Goal: Task Accomplishment & Management: Manage account settings

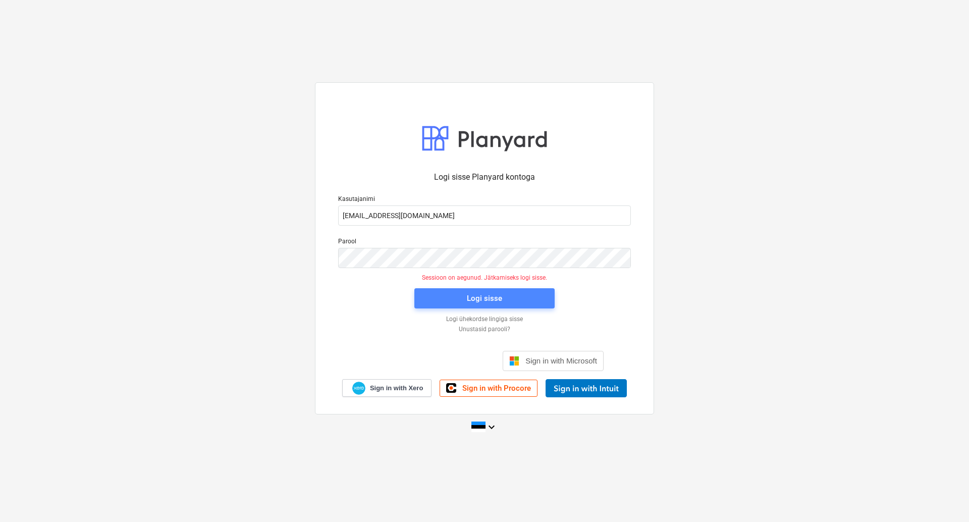
click at [493, 298] on div "Logi sisse" at bounding box center [484, 298] width 35 height 13
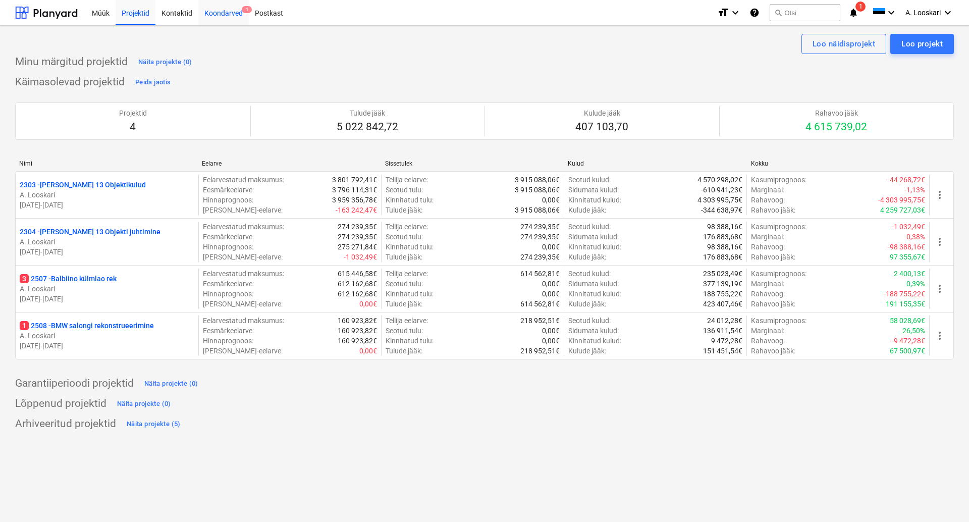
click at [227, 14] on div "Koondarved 1" at bounding box center [223, 12] width 50 height 26
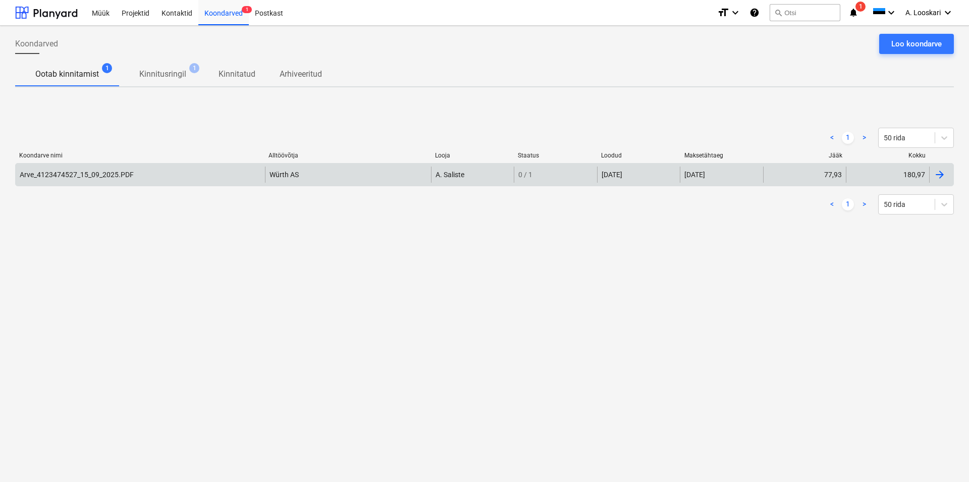
click at [88, 171] on div "Arve_4123474527_15_09_2025.PDF" at bounding box center [77, 175] width 114 height 8
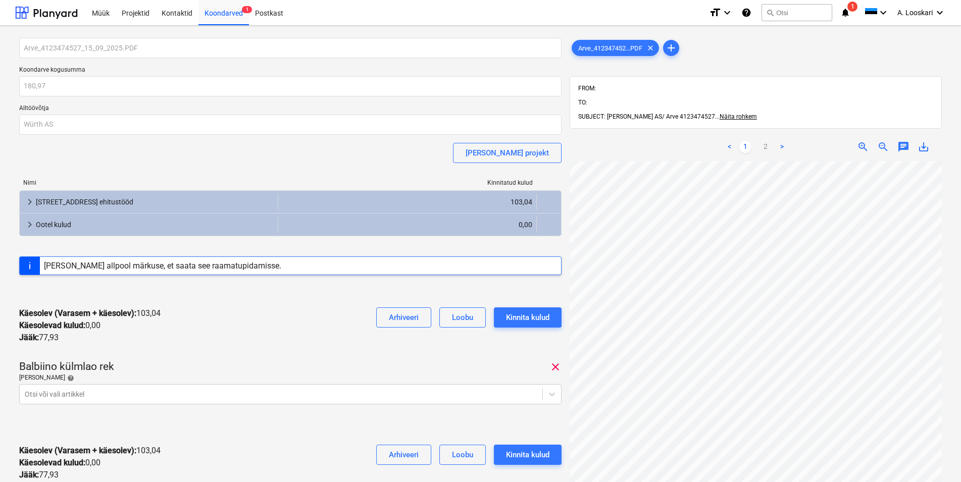
click at [925, 141] on span "save_alt" at bounding box center [923, 147] width 12 height 12
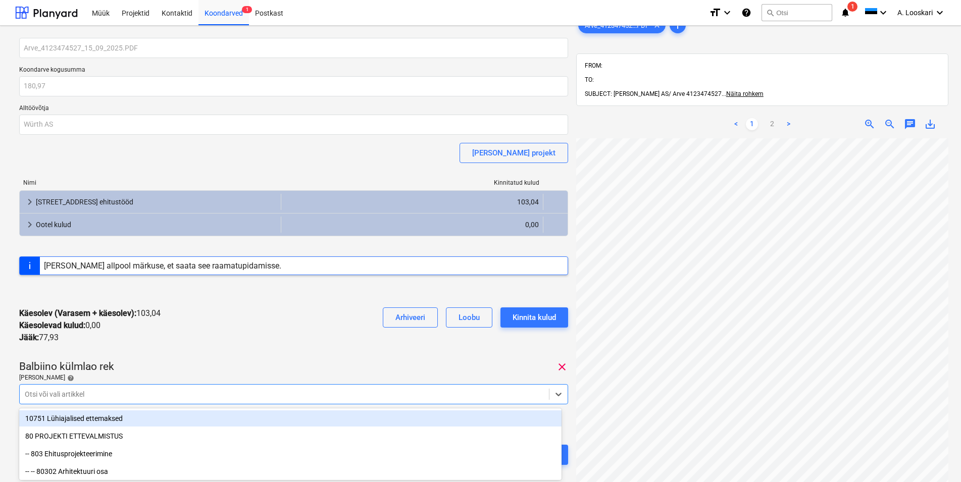
click at [79, 391] on body "Müük Projektid Kontaktid Koondarved 1 Postkast format_size keyboard_arrow_down …" at bounding box center [480, 241] width 961 height 482
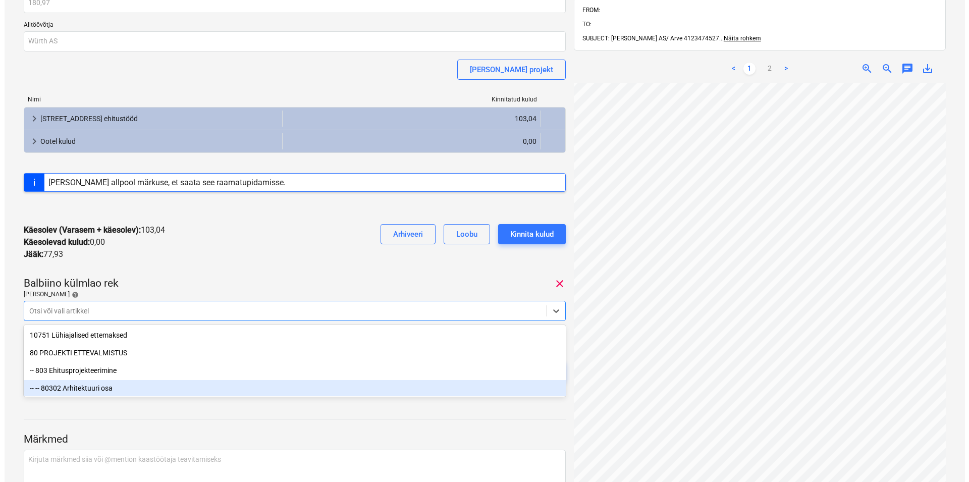
scroll to position [84, 0]
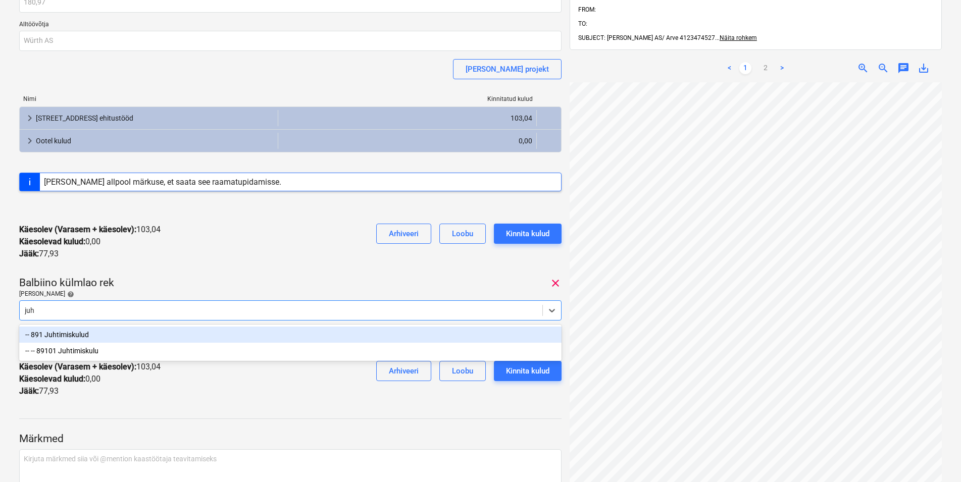
type input "juht"
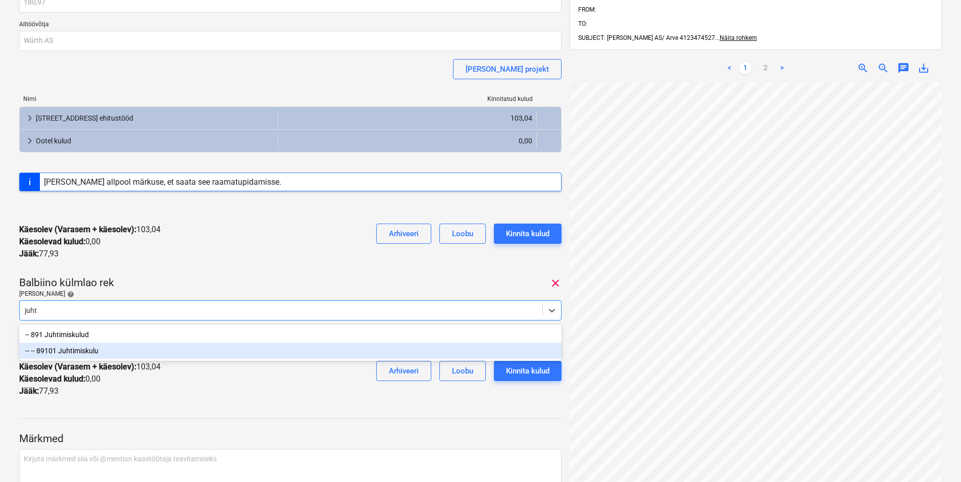
click at [82, 350] on div "-- -- 89101 Juhtimiskulu" at bounding box center [290, 351] width 542 height 16
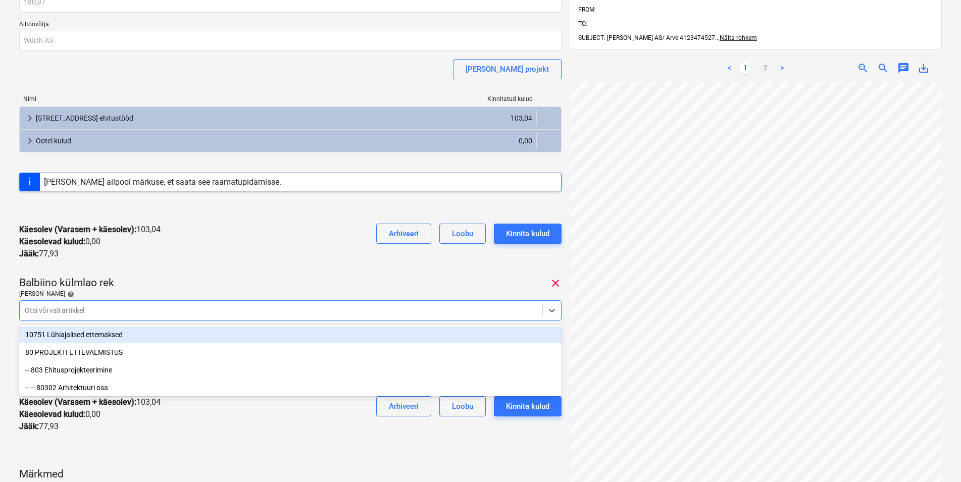
click at [164, 267] on div "Käesolev (Varasem + käesolev) : 103,04 Käesolevad kulud : 0,00 Jääk : 77,93 Arh…" at bounding box center [290, 242] width 542 height 53
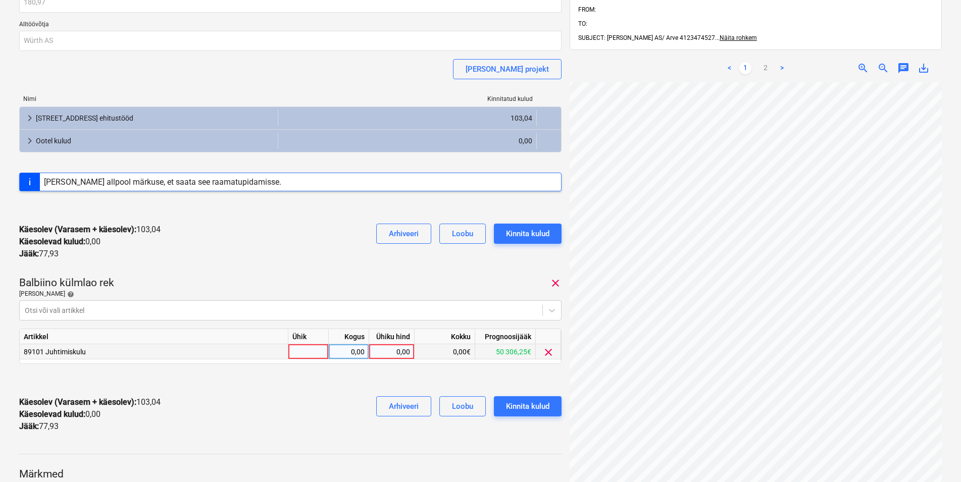
click at [290, 351] on div at bounding box center [308, 351] width 40 height 15
type input "kmpl"
click at [348, 349] on div "0,00" at bounding box center [349, 351] width 32 height 15
type input "1"
click at [385, 351] on div "0,00" at bounding box center [391, 351] width 37 height 15
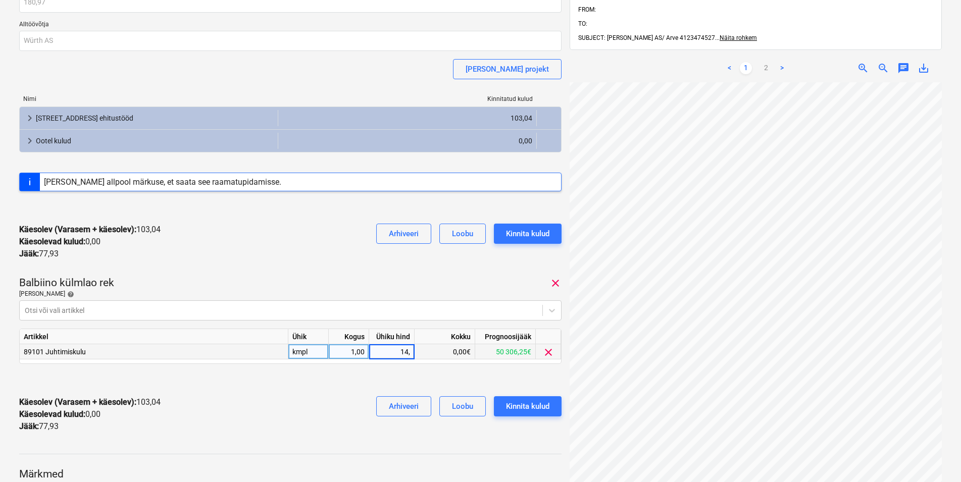
type input "14,2"
click at [520, 405] on div "Kinnita kulud" at bounding box center [527, 406] width 43 height 13
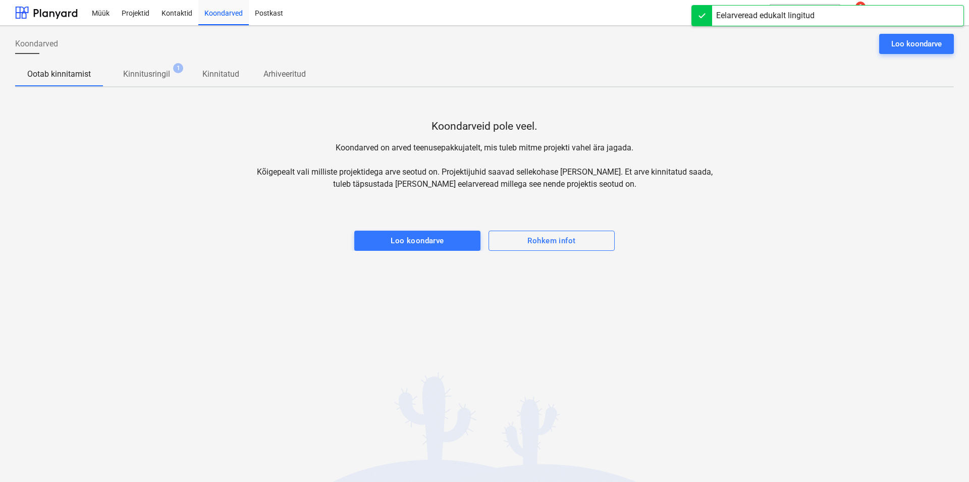
click at [141, 73] on p "Kinnitusringil" at bounding box center [146, 74] width 47 height 12
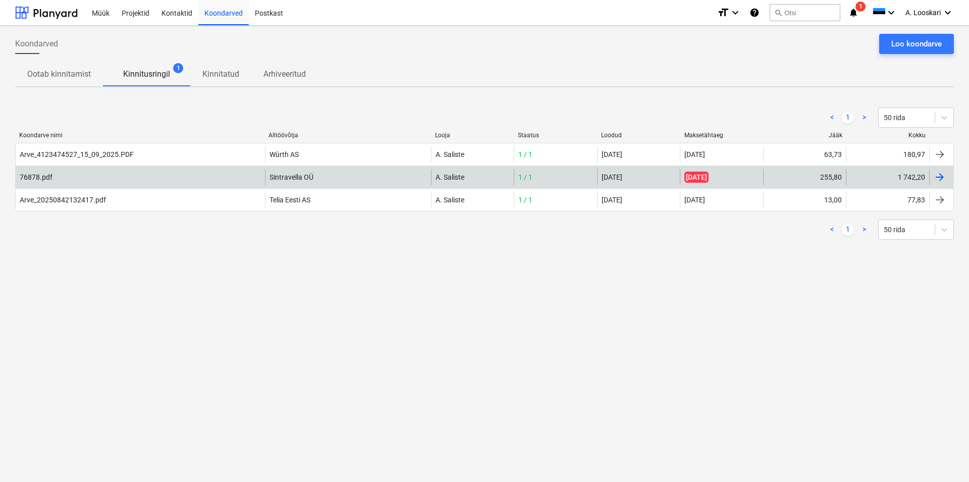
click at [46, 176] on div "76878.pdf" at bounding box center [36, 177] width 33 height 8
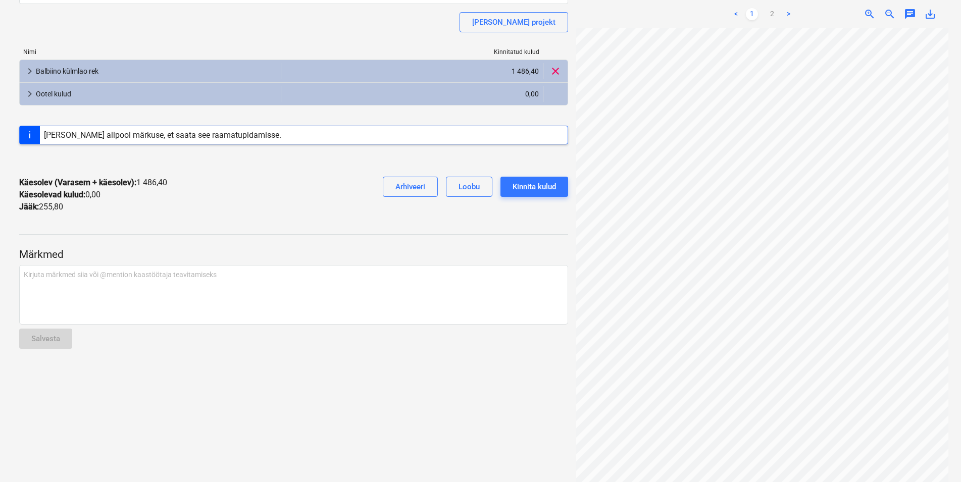
click at [775, 13] on div "Projekti nimekirja ületoomine ebaõnnestus" at bounding box center [783, 11] width 151 height 12
click at [772, 13] on div "Projekti nimekirja ületoomine ebaõnnestus" at bounding box center [783, 11] width 151 height 12
click at [789, 12] on div "Projekti nimekirja ületoomine ebaõnnestus" at bounding box center [783, 11] width 151 height 12
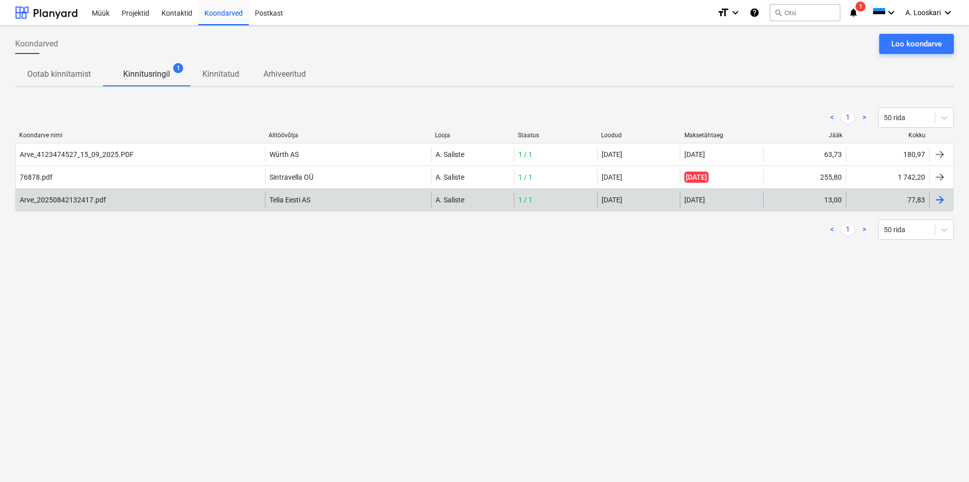
click at [77, 200] on div "Arve_20250842132417.pdf" at bounding box center [63, 200] width 86 height 8
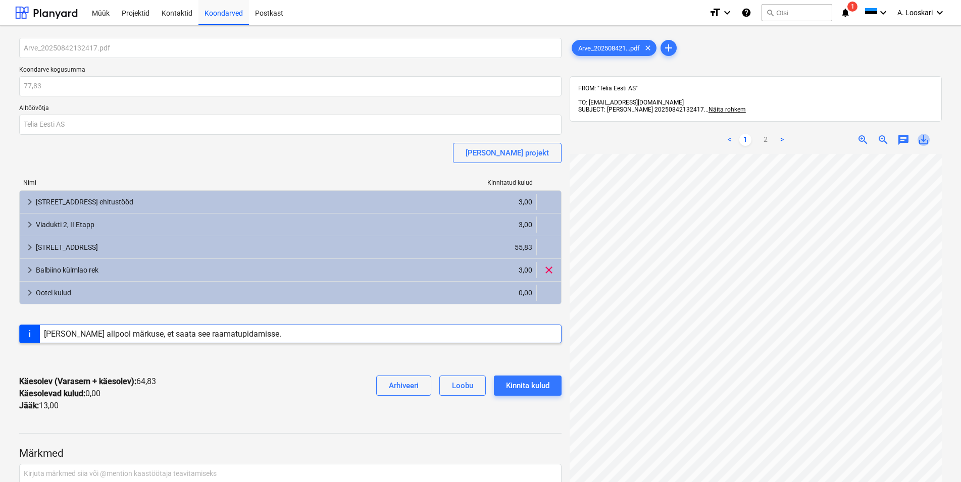
click at [924, 134] on span "save_alt" at bounding box center [923, 140] width 12 height 12
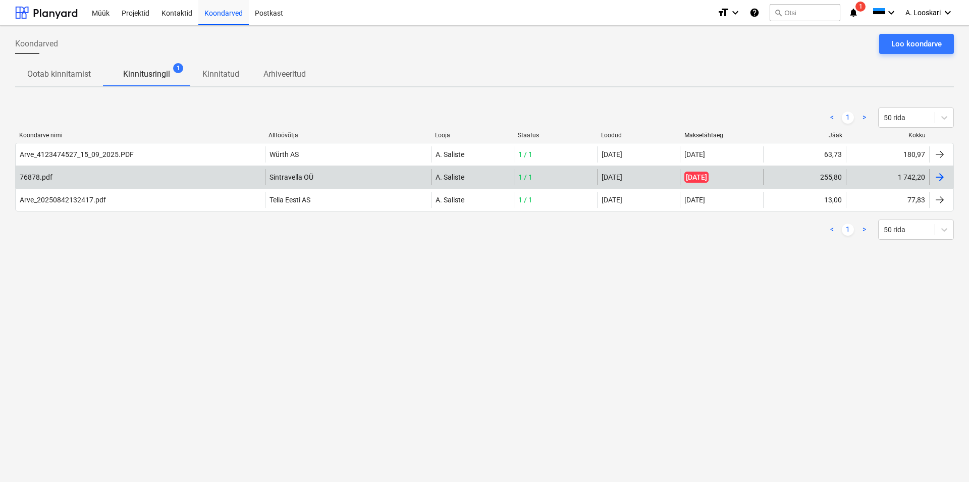
click at [41, 174] on div "76878.pdf" at bounding box center [36, 177] width 33 height 8
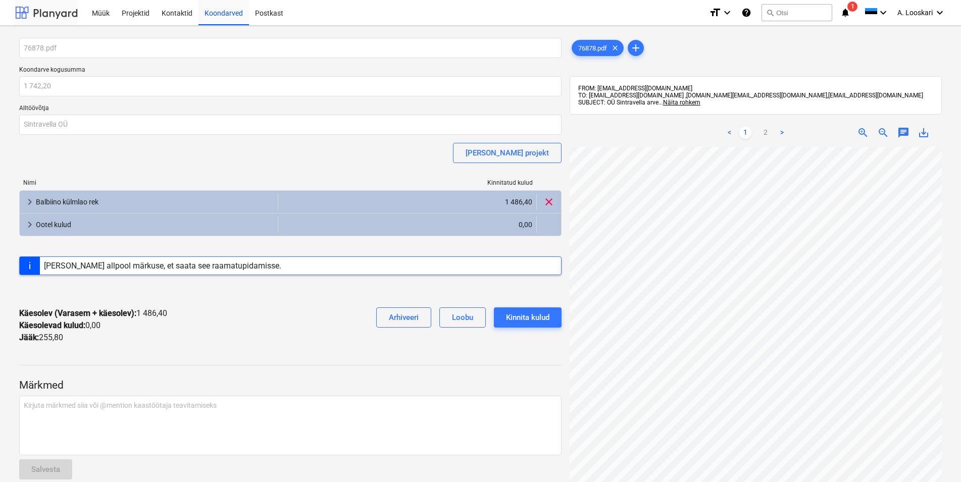
click at [49, 12] on div at bounding box center [46, 12] width 63 height 25
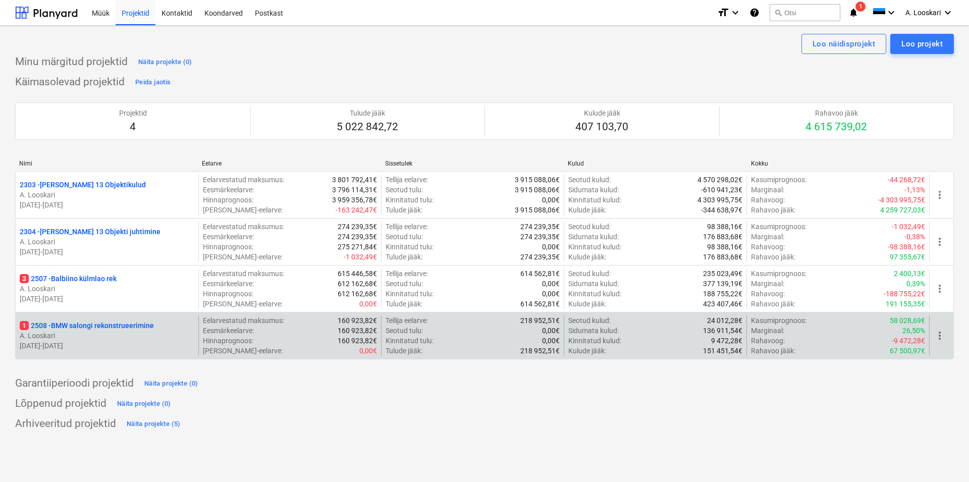
click at [106, 323] on p "1 2508 - BMW salongi rekonstrueerimine" at bounding box center [87, 326] width 134 height 10
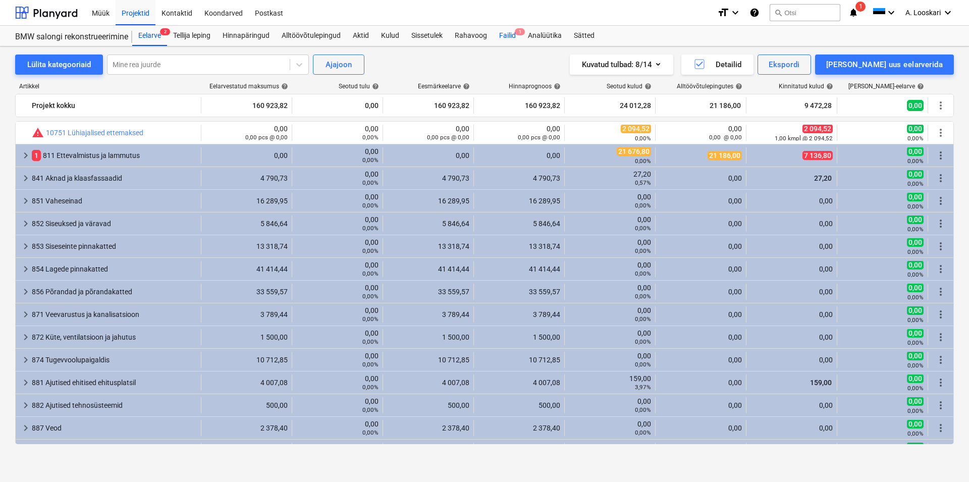
click at [510, 35] on div "Failid 1" at bounding box center [507, 36] width 29 height 20
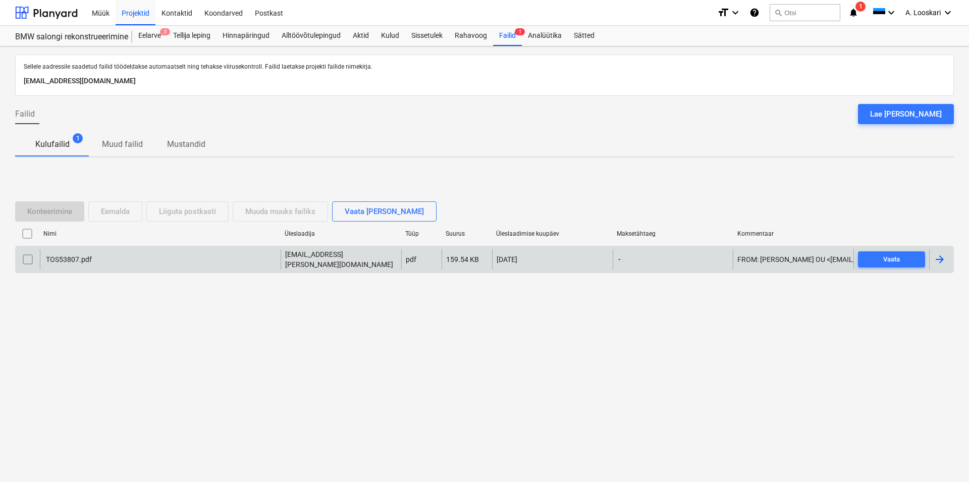
click at [71, 255] on div "TOS53807.pdf" at bounding box center [160, 259] width 241 height 20
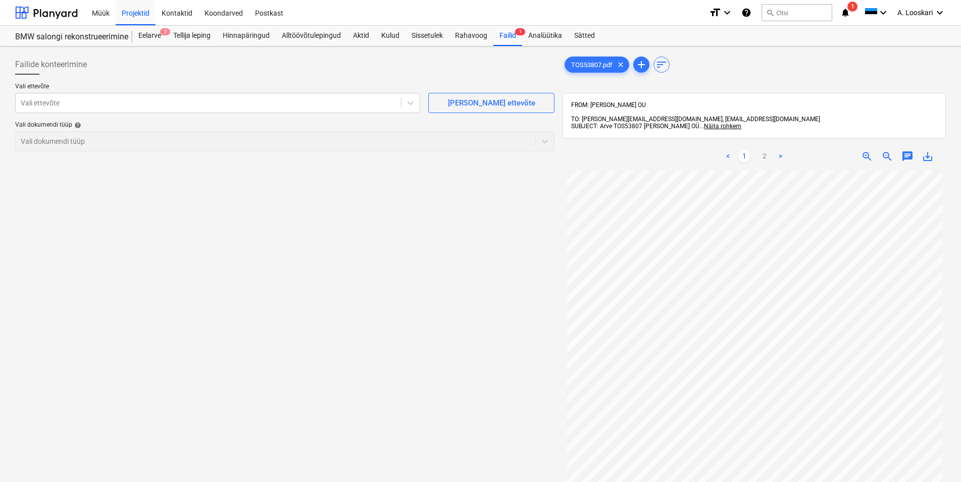
scroll to position [58, 0]
click at [204, 101] on div at bounding box center [208, 103] width 375 height 10
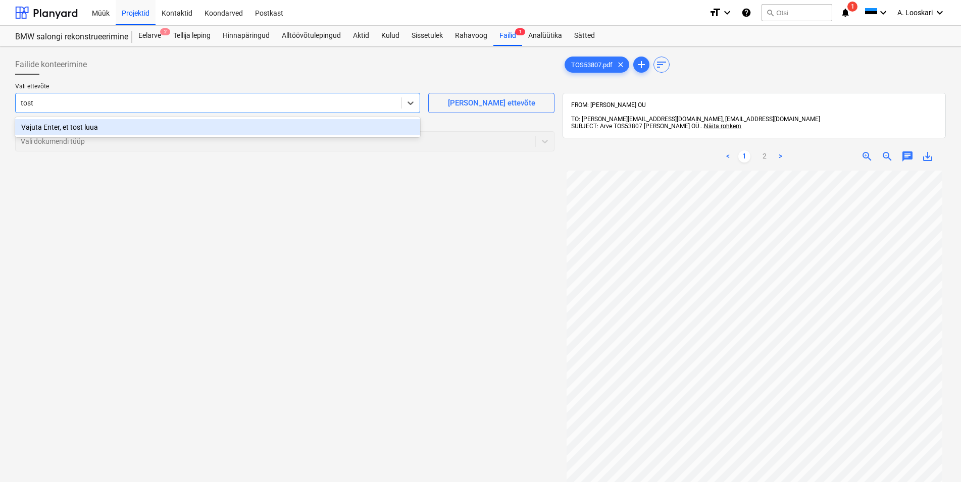
type input "[PERSON_NAME]"
click at [156, 127] on div "Vajuta Enter, et [PERSON_NAME]" at bounding box center [217, 127] width 405 height 16
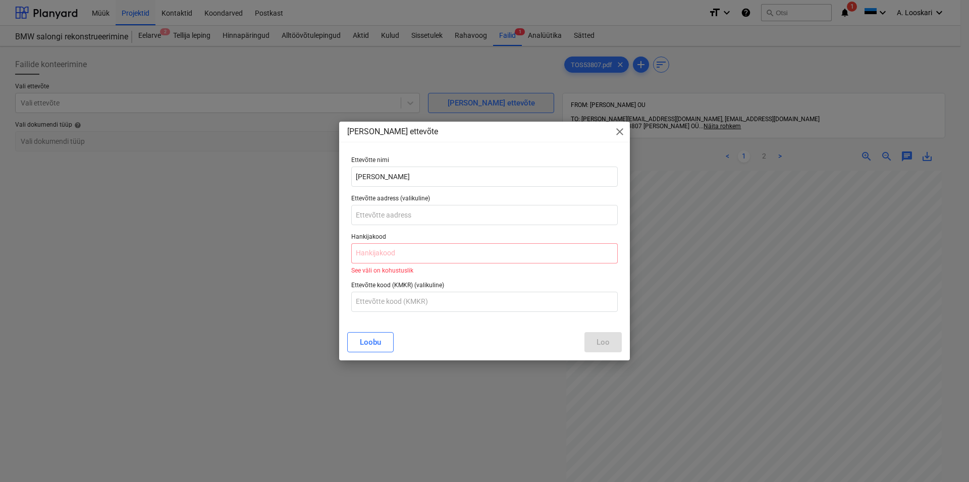
drag, startPoint x: 624, startPoint y: 130, endPoint x: 507, endPoint y: 97, distance: 121.2
click at [621, 129] on span "close" at bounding box center [620, 132] width 12 height 12
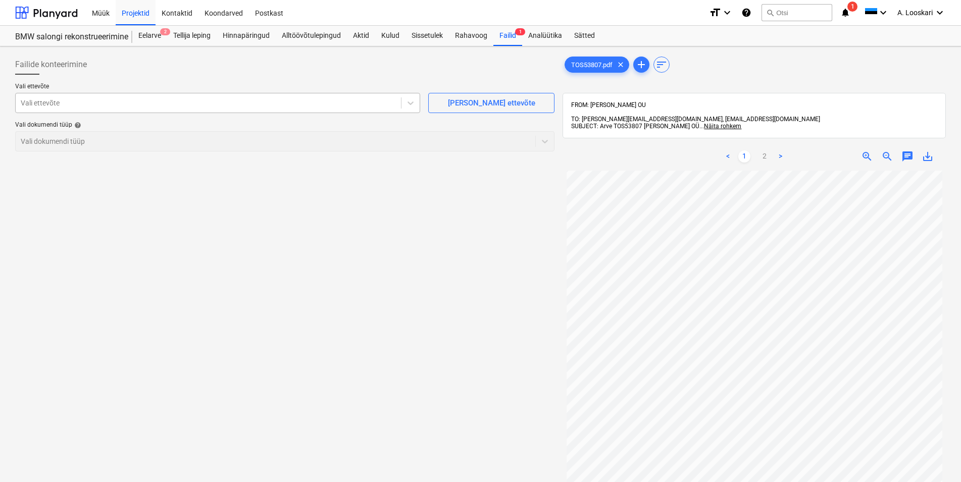
click at [55, 99] on div at bounding box center [208, 103] width 375 height 10
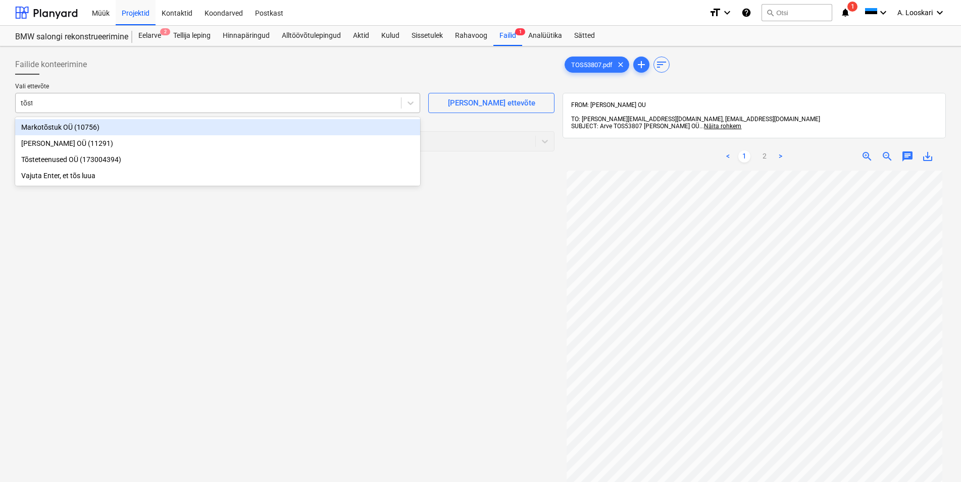
type input "[PERSON_NAME]"
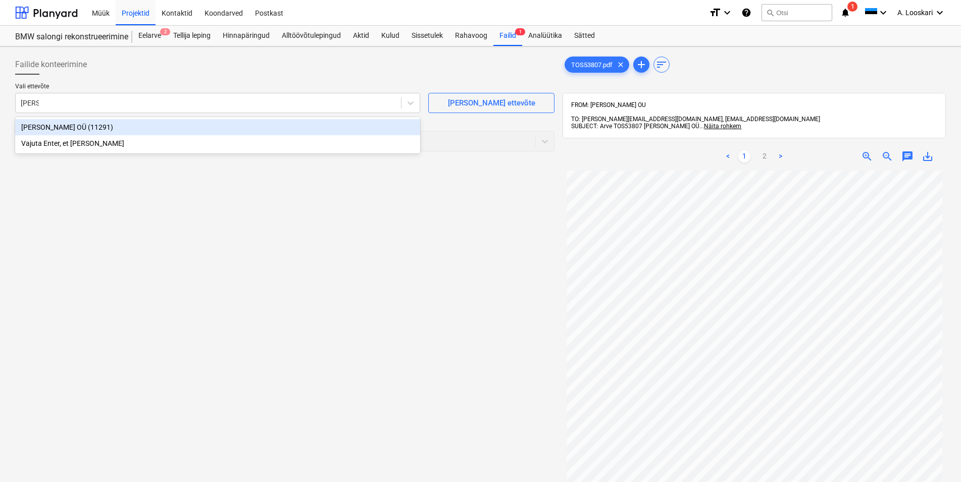
click at [76, 124] on div "[PERSON_NAME] OÜ (11291)" at bounding box center [217, 127] width 405 height 16
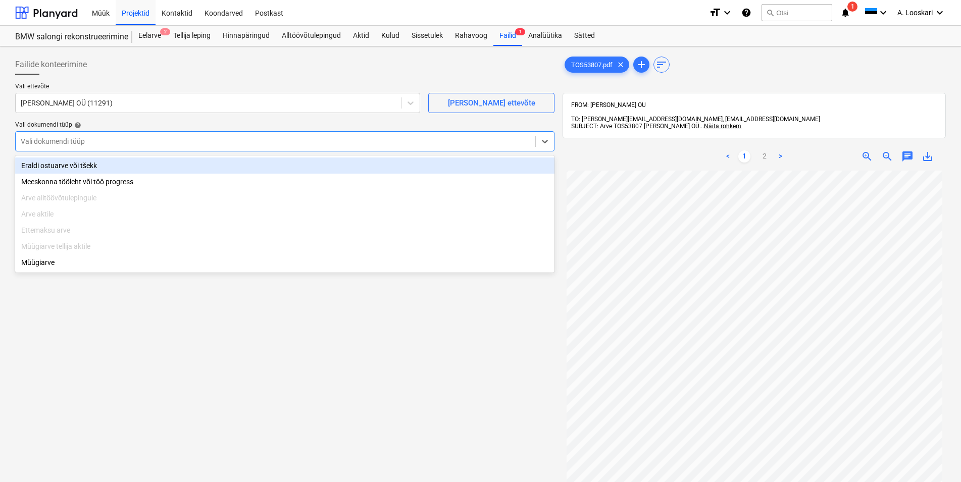
click at [151, 139] on div at bounding box center [275, 141] width 509 height 10
click at [118, 166] on div "Eraldi ostuarve või tšekk" at bounding box center [284, 166] width 539 height 16
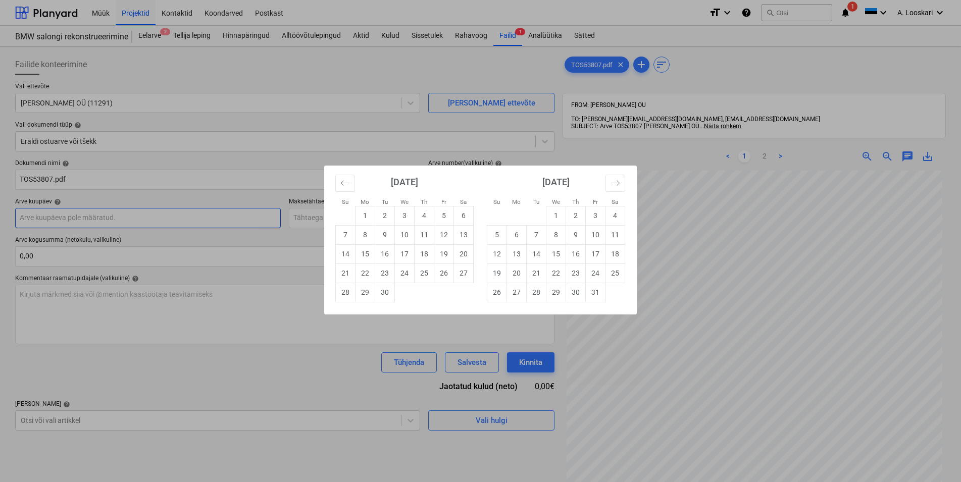
click at [102, 218] on input "text" at bounding box center [148, 218] width 266 height 20
click at [367, 255] on td "15" at bounding box center [365, 253] width 20 height 19
type input "[DATE]"
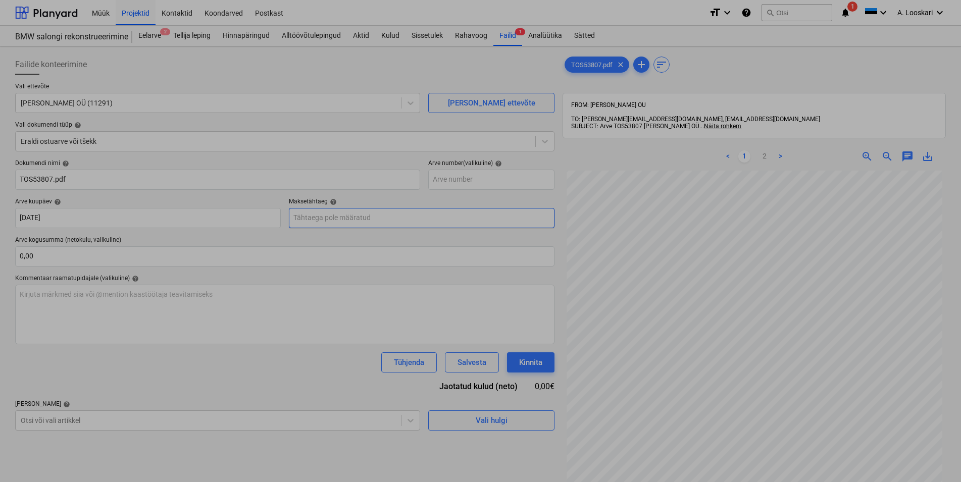
click at [337, 220] on input "text" at bounding box center [422, 218] width 266 height 20
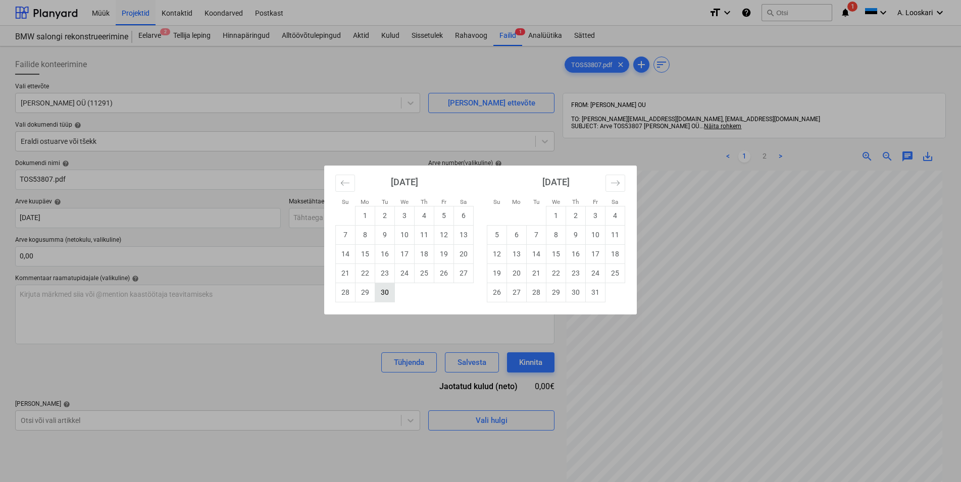
click at [383, 296] on td "30" at bounding box center [385, 292] width 20 height 19
type input "[DATE]"
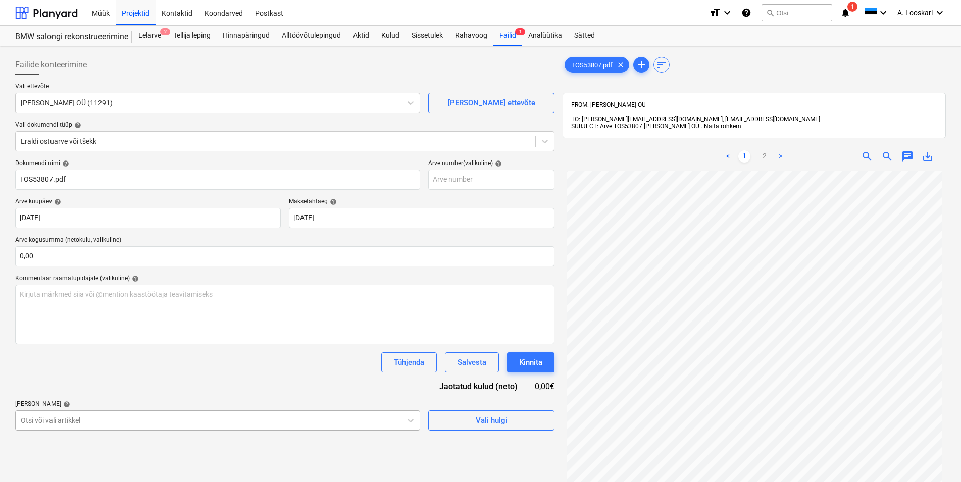
click at [111, 426] on body "Müük Projektid Kontaktid Koondarved Postkast format_size keyboard_arrow_down he…" at bounding box center [480, 241] width 961 height 482
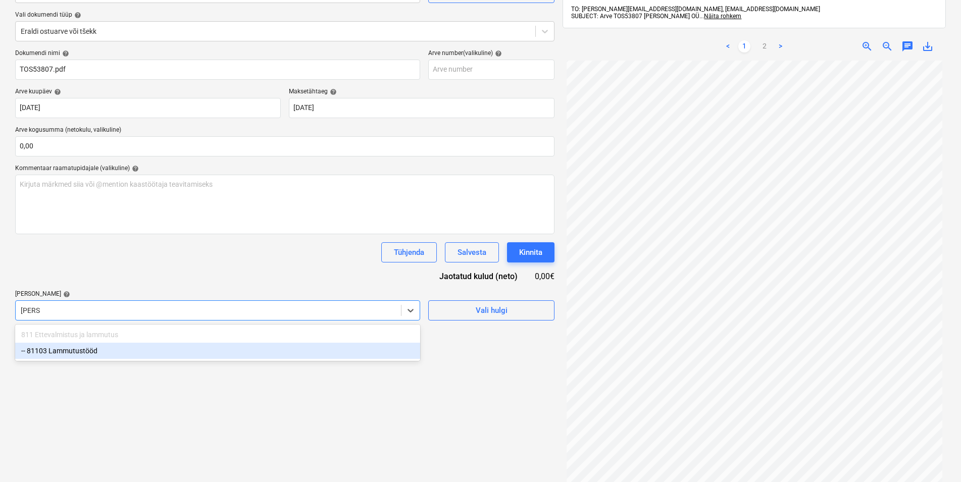
type input "lammu"
click at [100, 352] on div "-- 81103 Lammutustööd" at bounding box center [217, 351] width 405 height 16
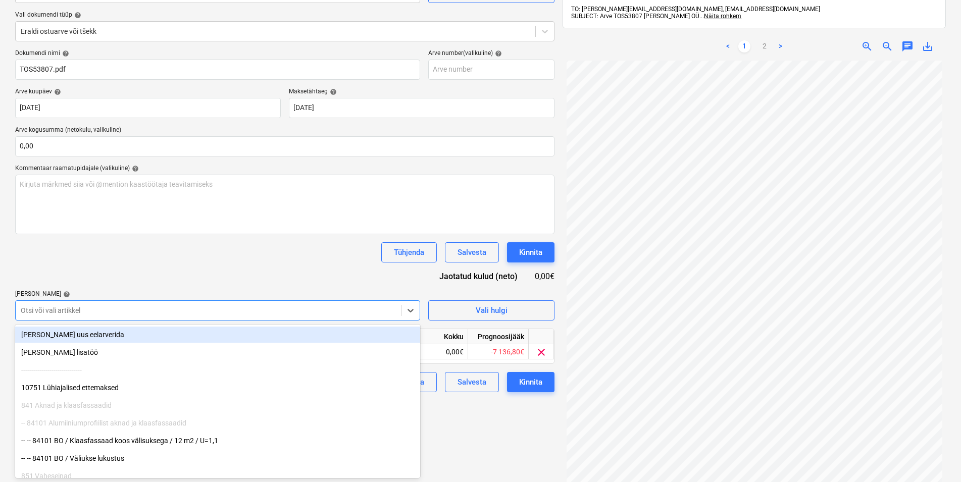
drag, startPoint x: 107, startPoint y: 269, endPoint x: 333, endPoint y: 340, distance: 237.3
click at [108, 269] on div "Dokumendi nimi help TOS53807.pdf Arve number (valikuline) help Arve kuupäev hel…" at bounding box center [284, 220] width 539 height 343
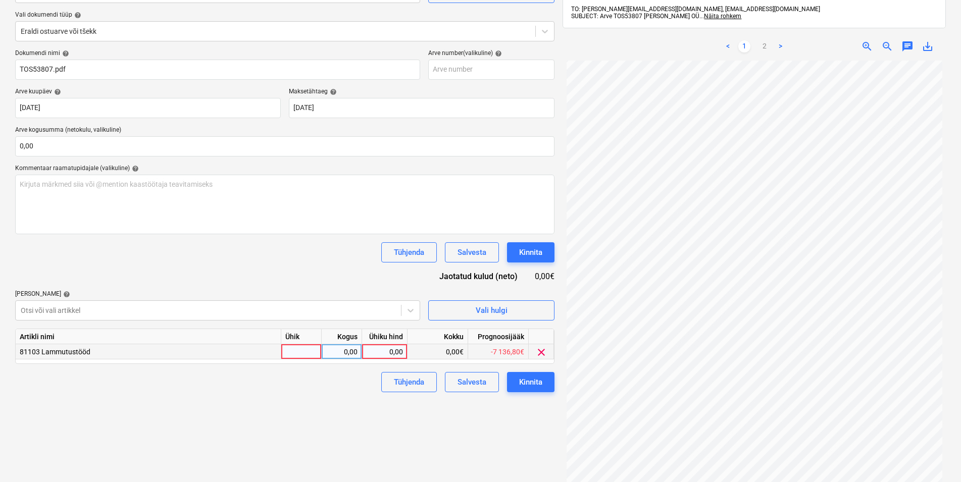
click at [294, 353] on div at bounding box center [301, 351] width 40 height 15
type input "kmpl"
click at [340, 350] on div "0,00" at bounding box center [342, 351] width 32 height 15
type input "1"
click at [376, 351] on div "0,00" at bounding box center [384, 351] width 37 height 15
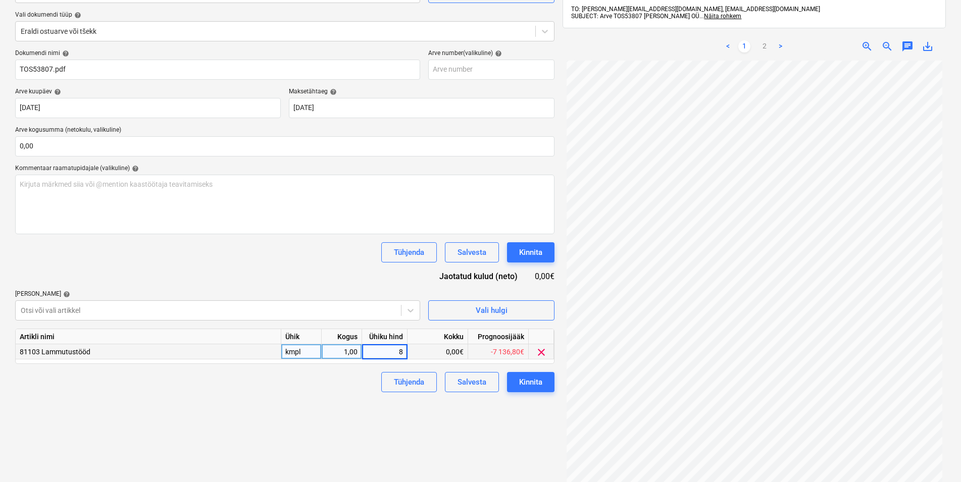
type input "85"
click at [317, 401] on div "Failide konteerimine Vali ettevõte [PERSON_NAME] OÜ (11291) [PERSON_NAME] uus e…" at bounding box center [284, 229] width 547 height 578
click at [540, 380] on div "Kinnita" at bounding box center [530, 382] width 23 height 13
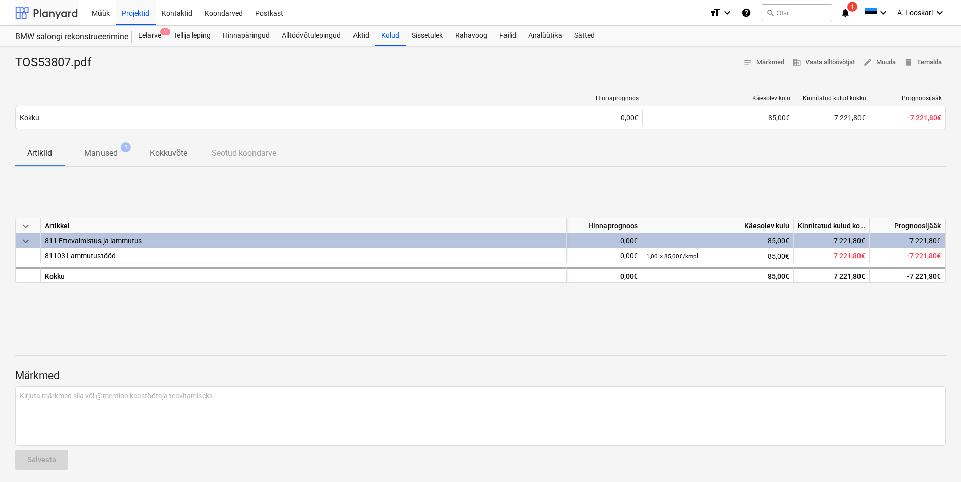
click at [47, 13] on div at bounding box center [46, 12] width 63 height 25
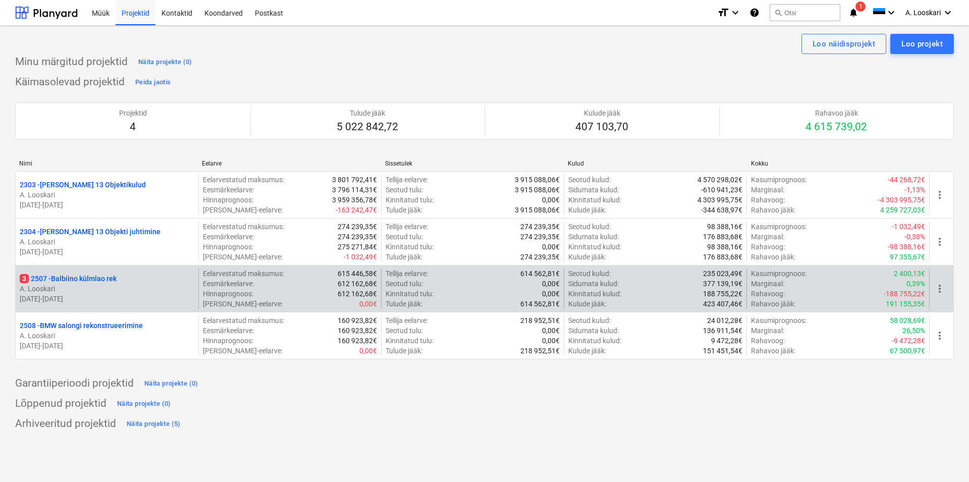
click at [88, 282] on p "3 2507 - Balbiino külmlao rek" at bounding box center [68, 279] width 97 height 10
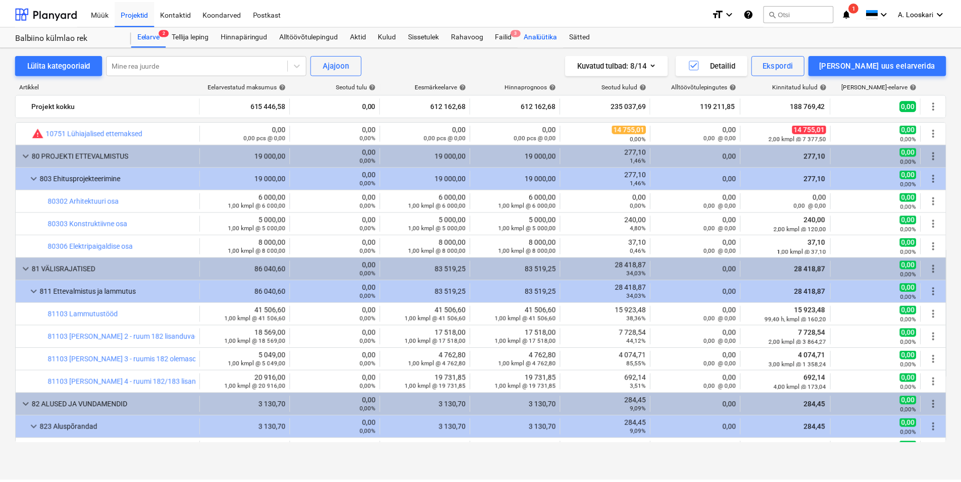
scroll to position [345, 0]
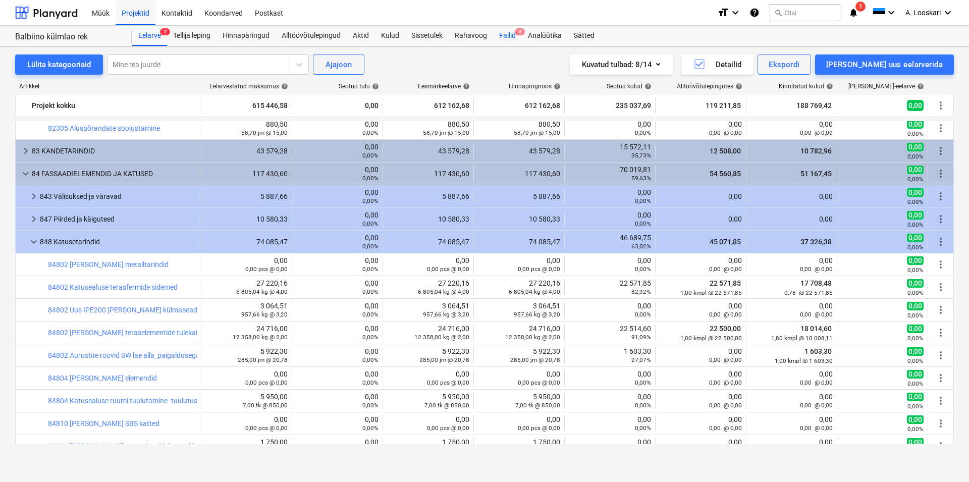
click at [514, 34] on div "Failid 3" at bounding box center [507, 36] width 29 height 20
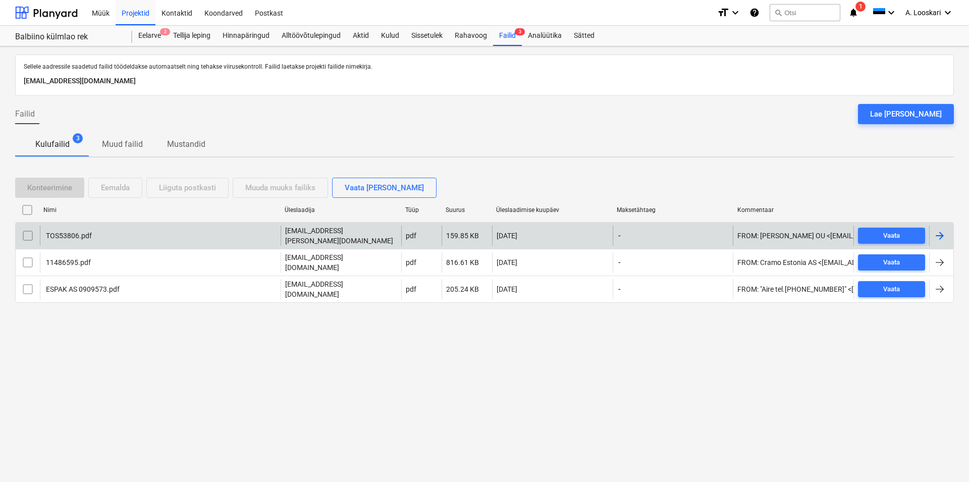
click at [70, 236] on div "TOS53806.pdf" at bounding box center [67, 236] width 47 height 8
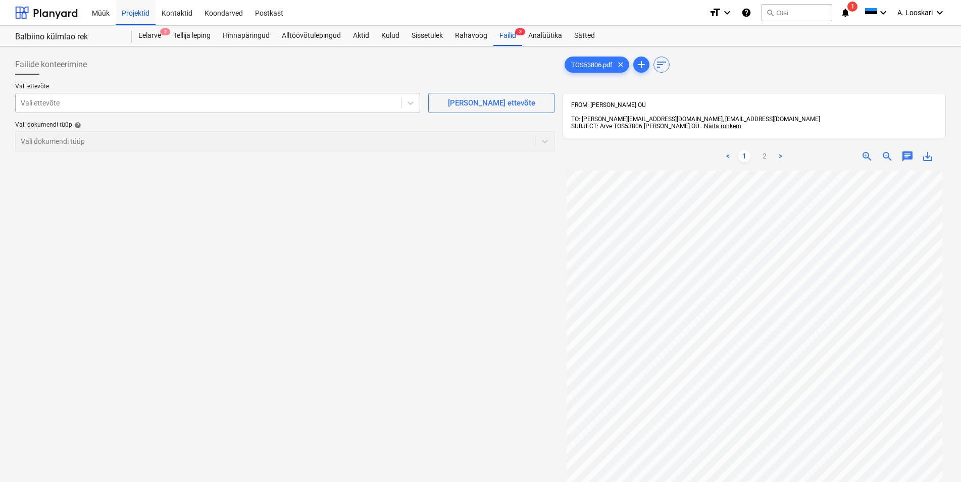
click at [29, 107] on div at bounding box center [208, 103] width 375 height 10
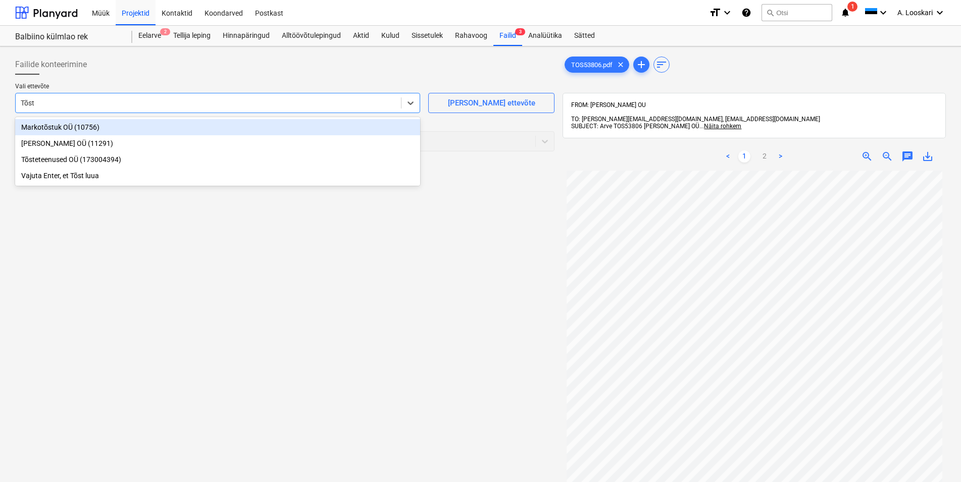
type input "[PERSON_NAME]"
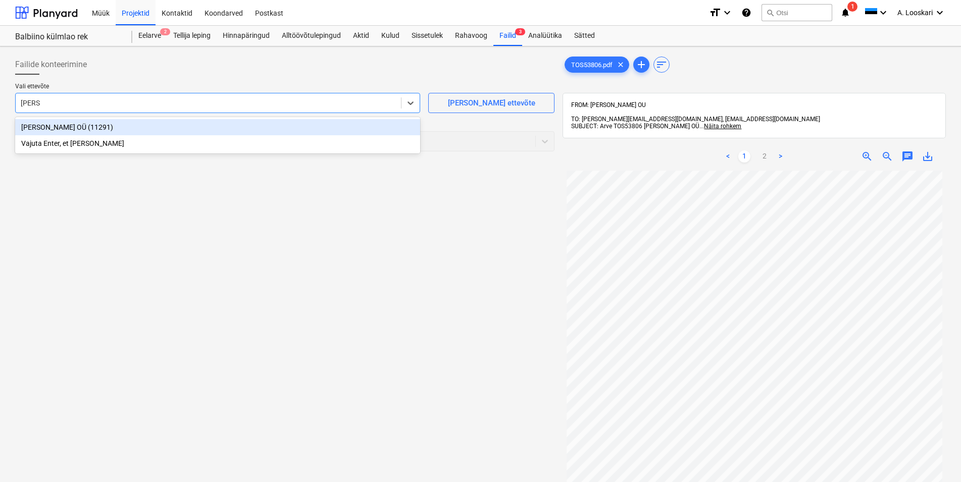
click at [46, 125] on div "[PERSON_NAME] OÜ (11291)" at bounding box center [217, 127] width 405 height 16
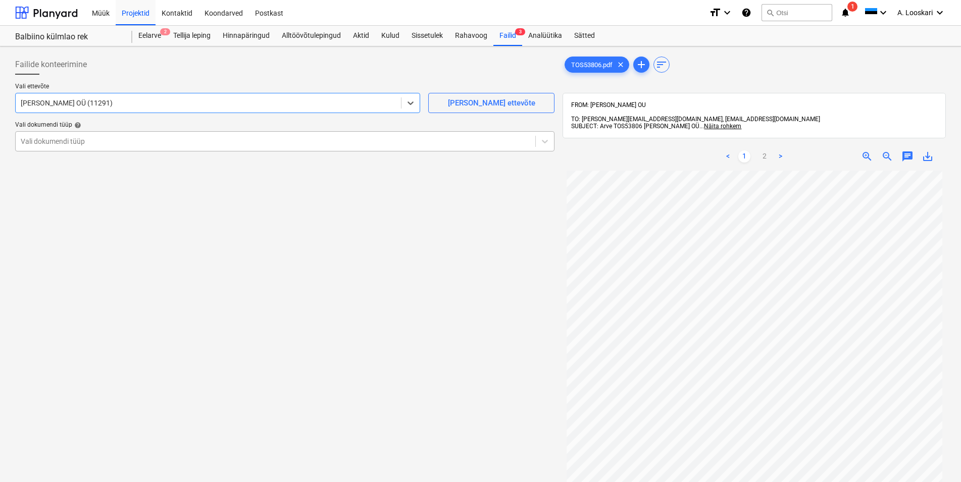
click at [77, 143] on div at bounding box center [275, 141] width 509 height 10
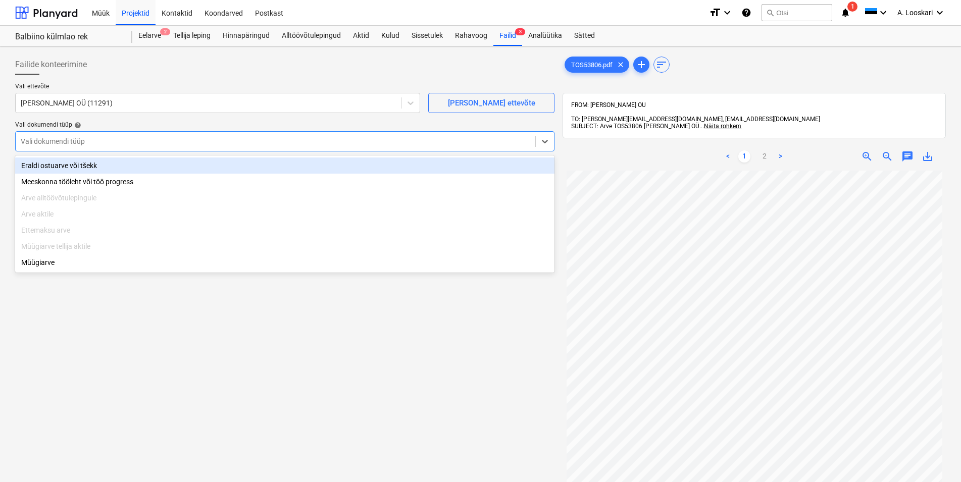
click at [87, 165] on div "Eraldi ostuarve või tšekk" at bounding box center [284, 166] width 539 height 16
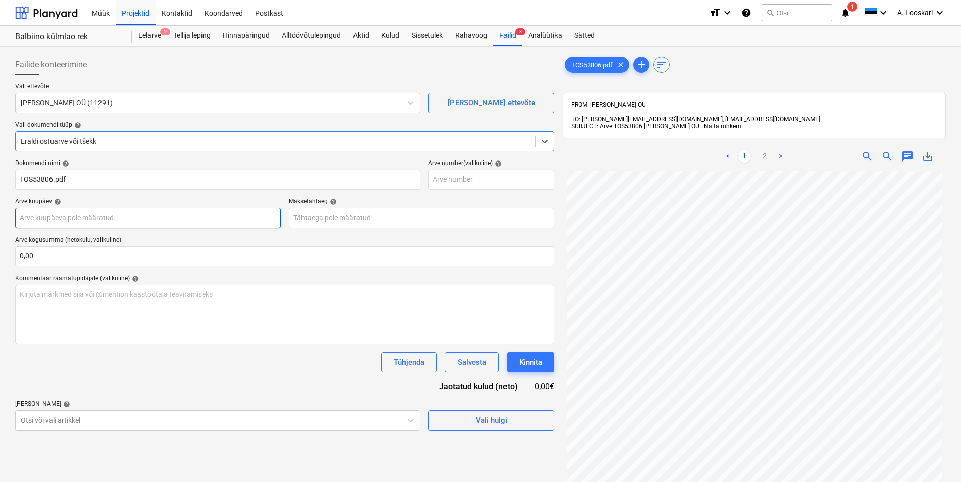
click at [113, 217] on input "text" at bounding box center [148, 218] width 266 height 20
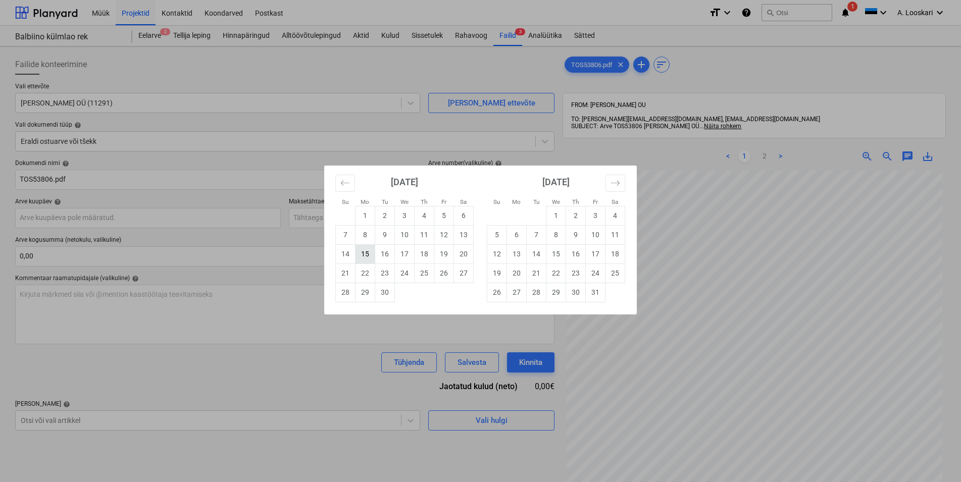
click at [366, 252] on td "15" at bounding box center [365, 253] width 20 height 19
type input "[DATE]"
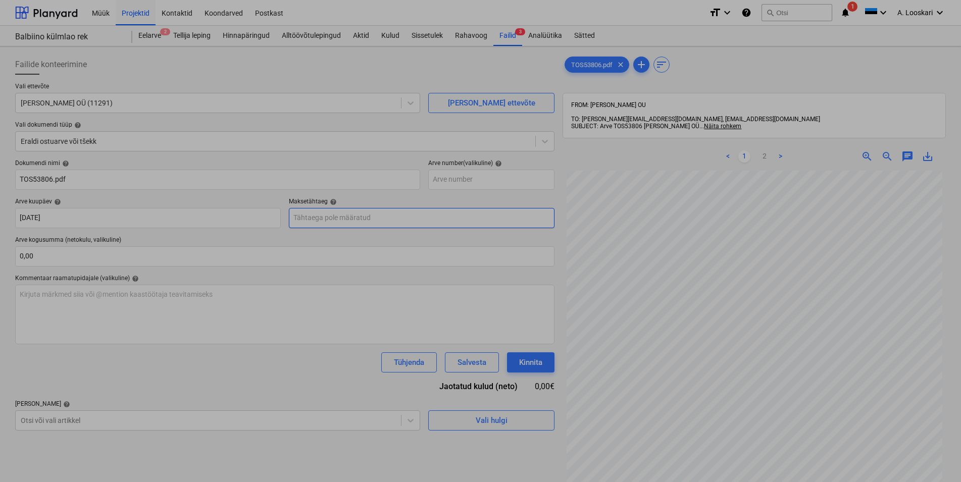
click at [340, 217] on input "text" at bounding box center [422, 218] width 266 height 20
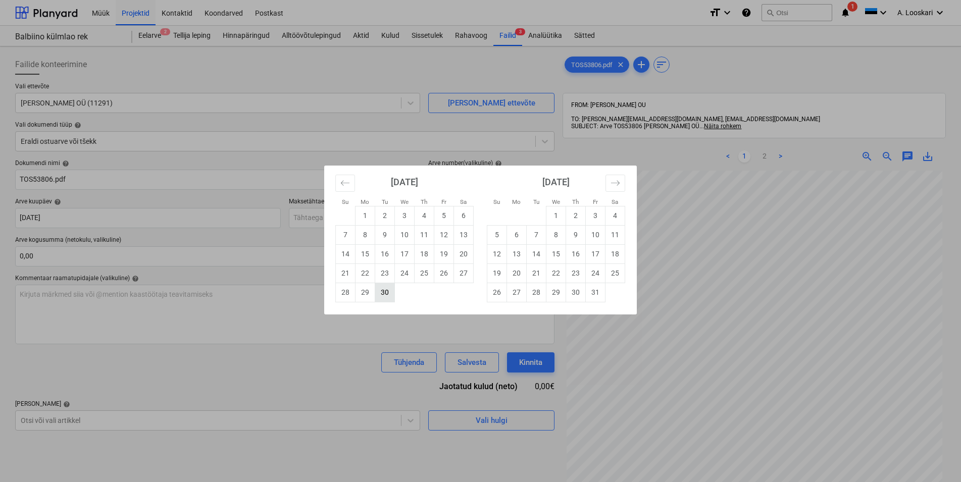
click at [384, 293] on td "30" at bounding box center [385, 292] width 20 height 19
type input "[DATE]"
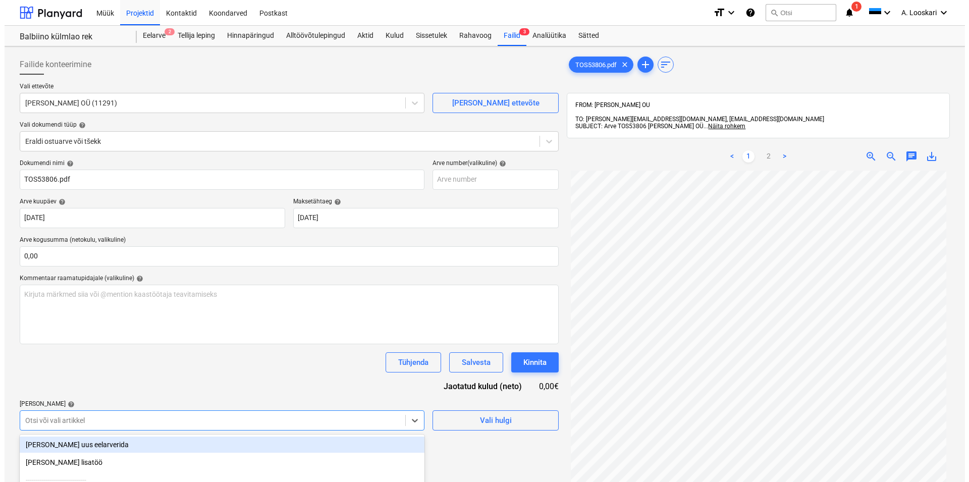
scroll to position [110, 0]
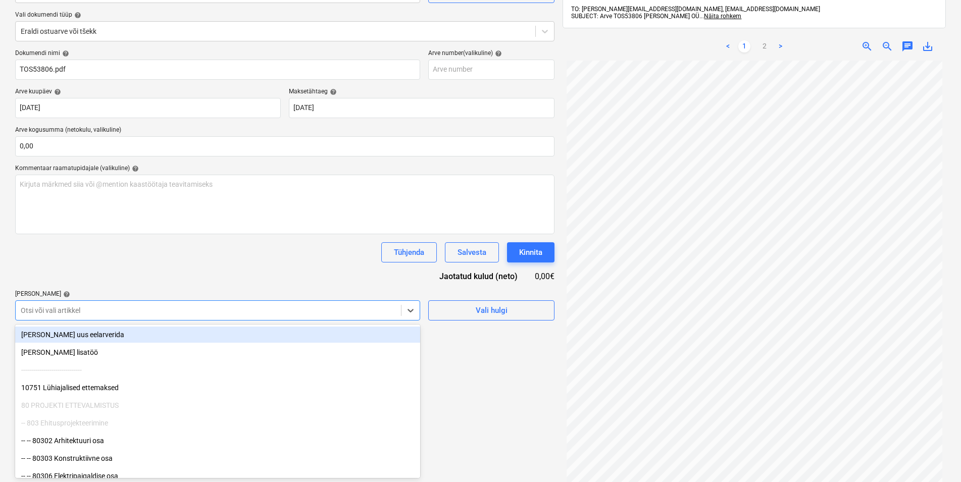
click at [128, 372] on body "Müük Projektid Kontaktid Koondarved Postkast format_size keyboard_arrow_down he…" at bounding box center [480, 131] width 961 height 482
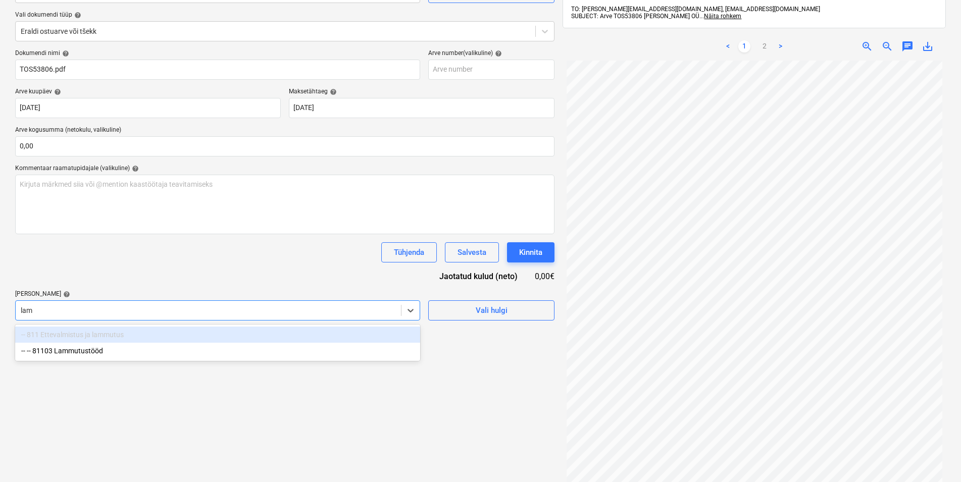
type input "[PERSON_NAME]"
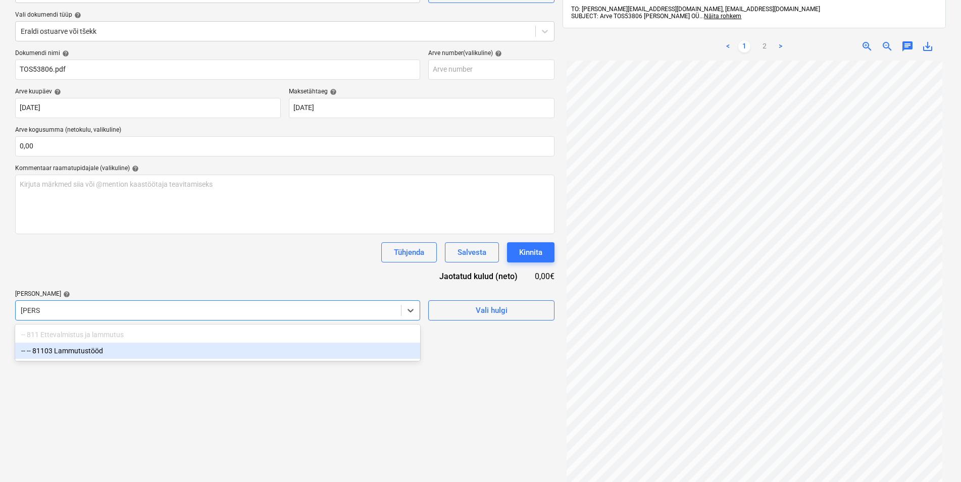
click at [84, 353] on div "-- -- 81103 Lammutustööd" at bounding box center [217, 351] width 405 height 16
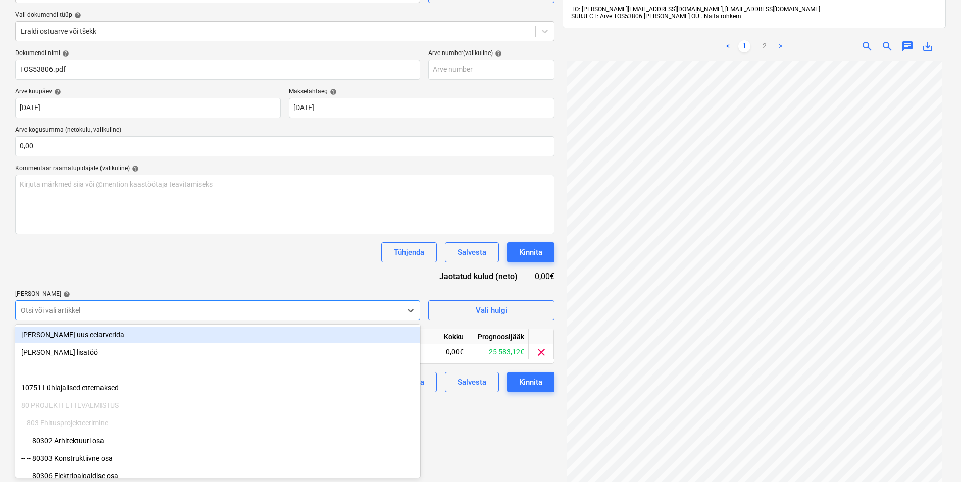
click at [92, 269] on div "Dokumendi nimi help TOS53806.pdf Arve number (valikuline) help Arve kuupäev hel…" at bounding box center [284, 220] width 539 height 343
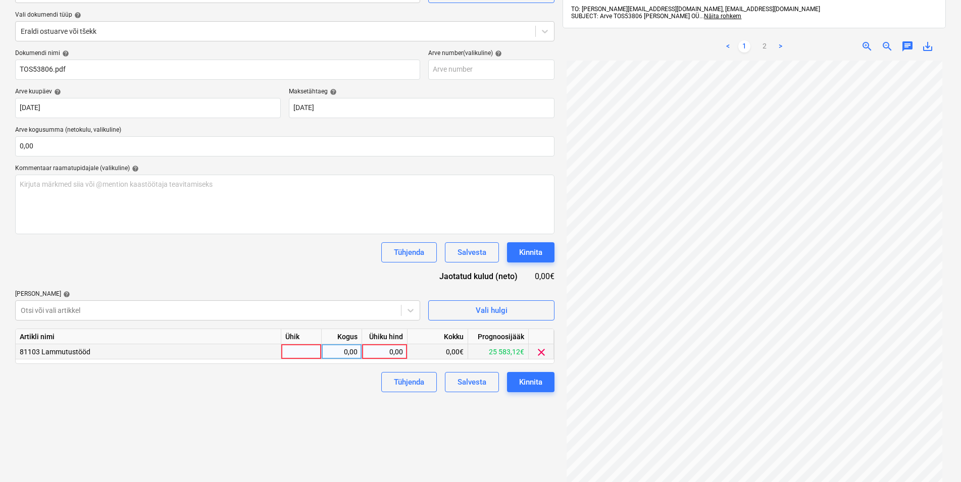
click at [287, 350] on div at bounding box center [301, 351] width 40 height 15
type input "kmpl"
click at [342, 351] on div "0,00" at bounding box center [342, 351] width 32 height 15
type input "1"
click at [382, 351] on div "0,00" at bounding box center [384, 351] width 37 height 15
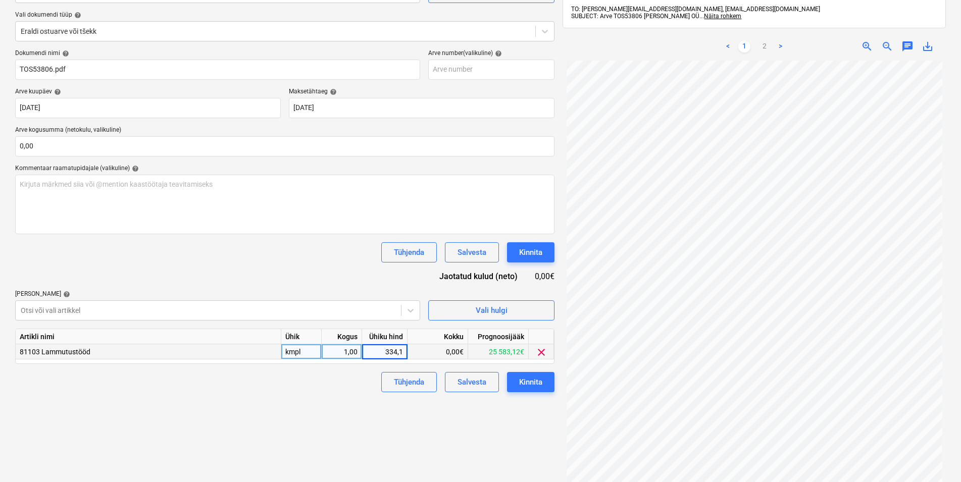
type input "334,18"
click at [530, 379] on div "Kinnita" at bounding box center [530, 382] width 23 height 13
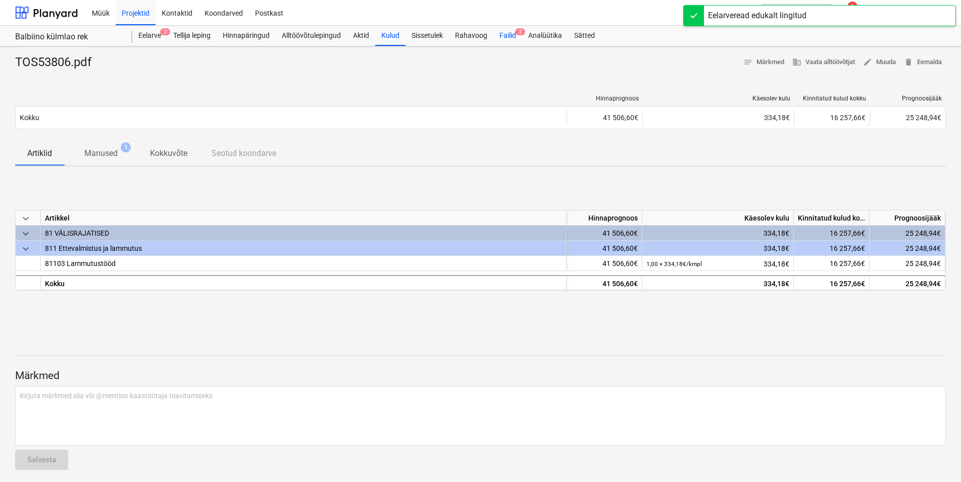
click at [506, 33] on div "Failid 2" at bounding box center [507, 36] width 29 height 20
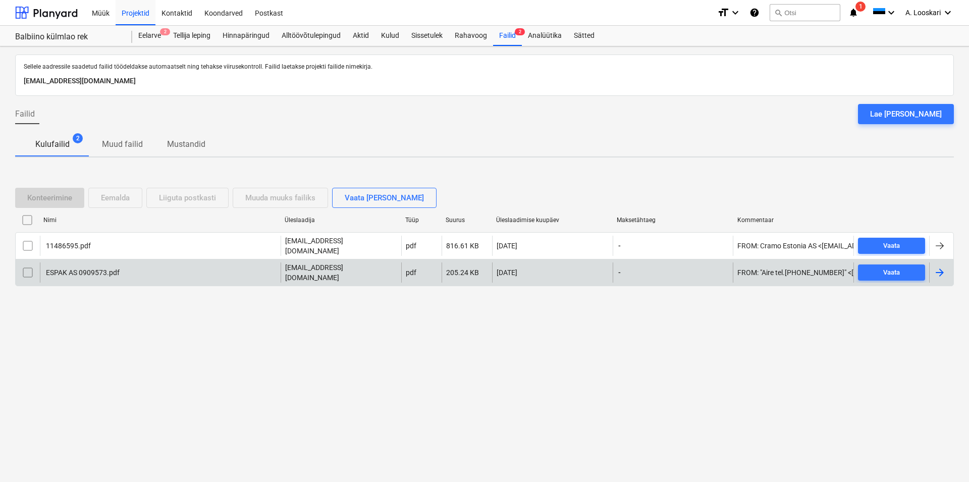
click at [81, 269] on div "ESPAK AS 0909573.pdf" at bounding box center [81, 273] width 75 height 8
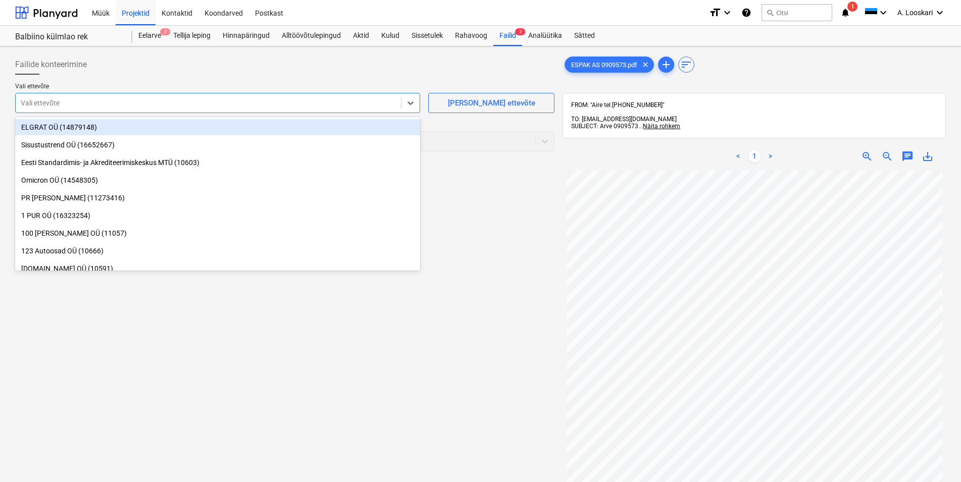
click at [102, 101] on div at bounding box center [208, 103] width 375 height 10
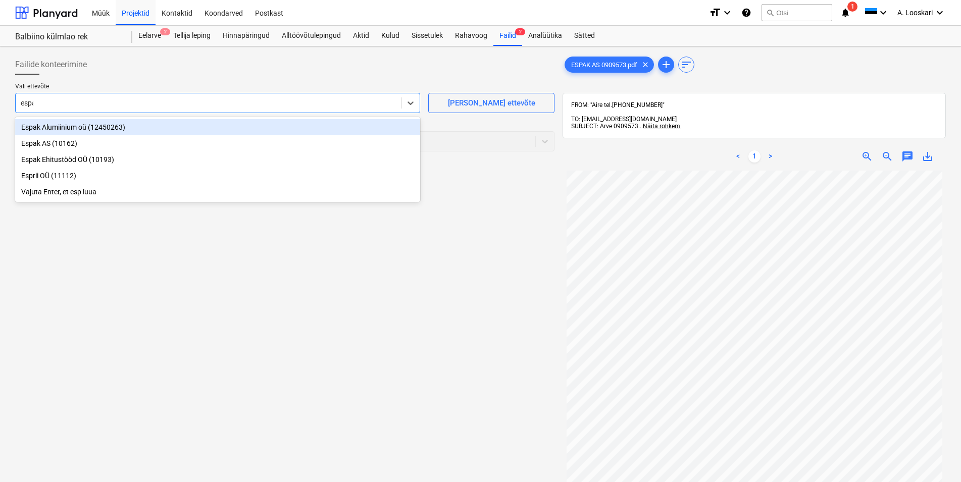
type input "espak"
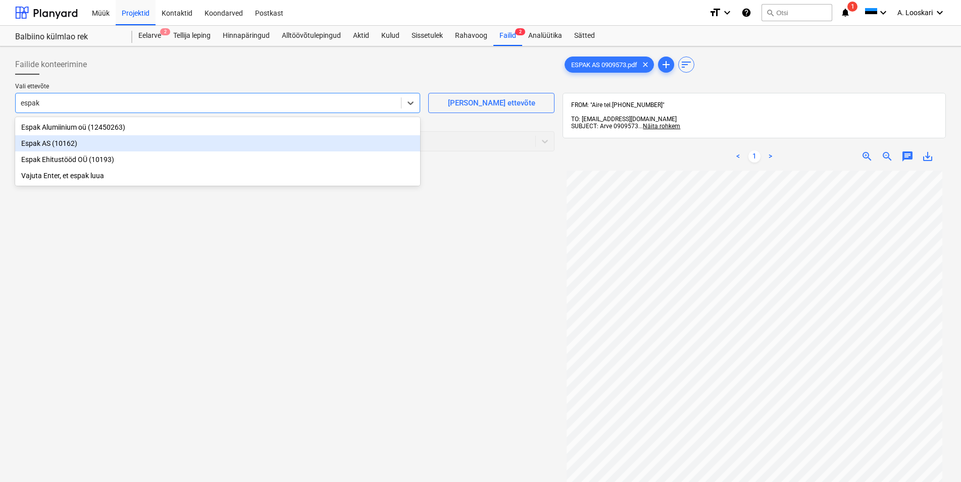
click at [85, 141] on div "Espak AS (10162)" at bounding box center [217, 143] width 405 height 16
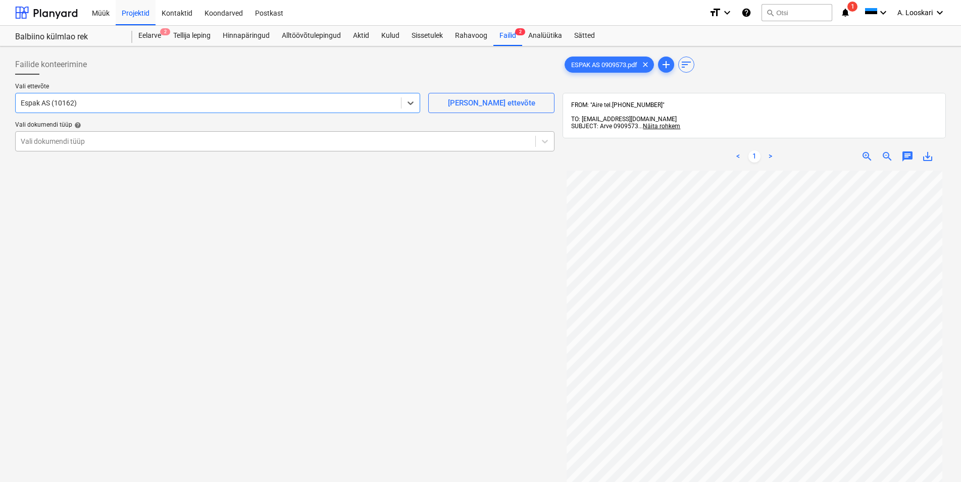
click at [79, 141] on div at bounding box center [275, 141] width 509 height 10
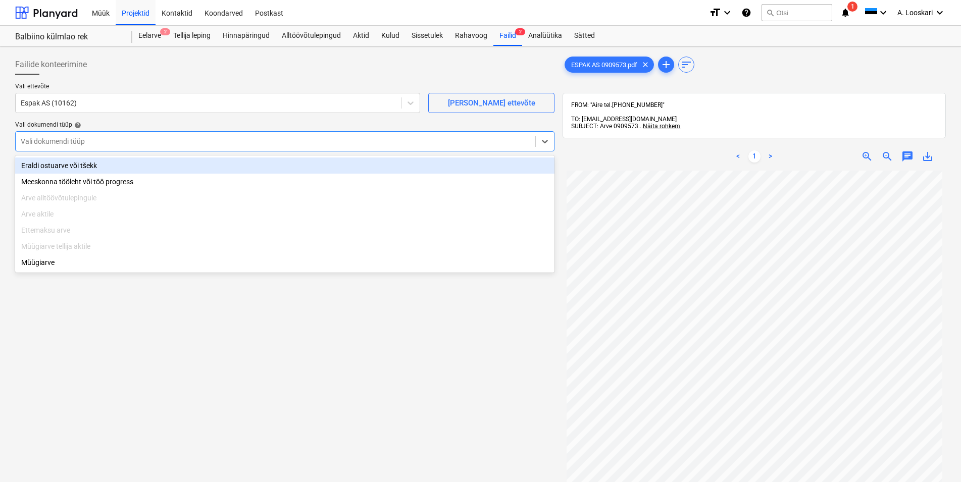
click at [97, 161] on div "Eraldi ostuarve või tšekk" at bounding box center [284, 166] width 539 height 16
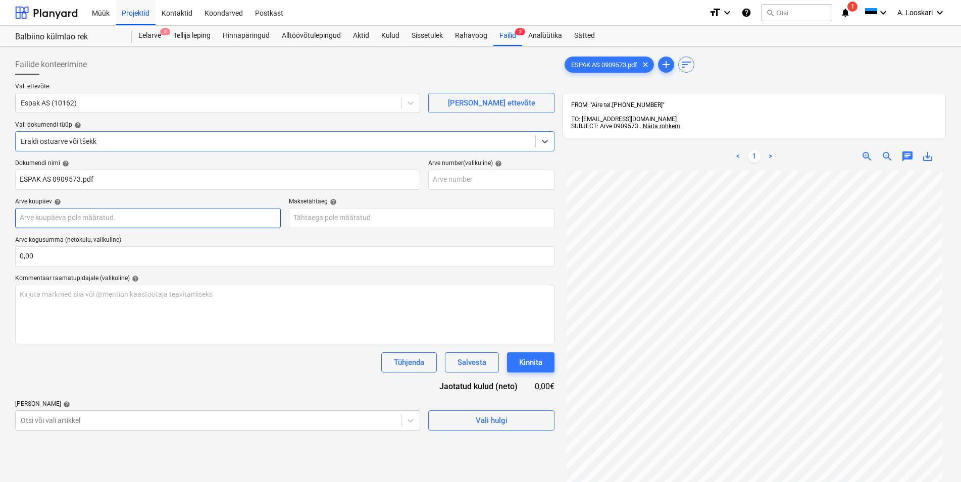
click at [96, 215] on input "text" at bounding box center [148, 218] width 266 height 20
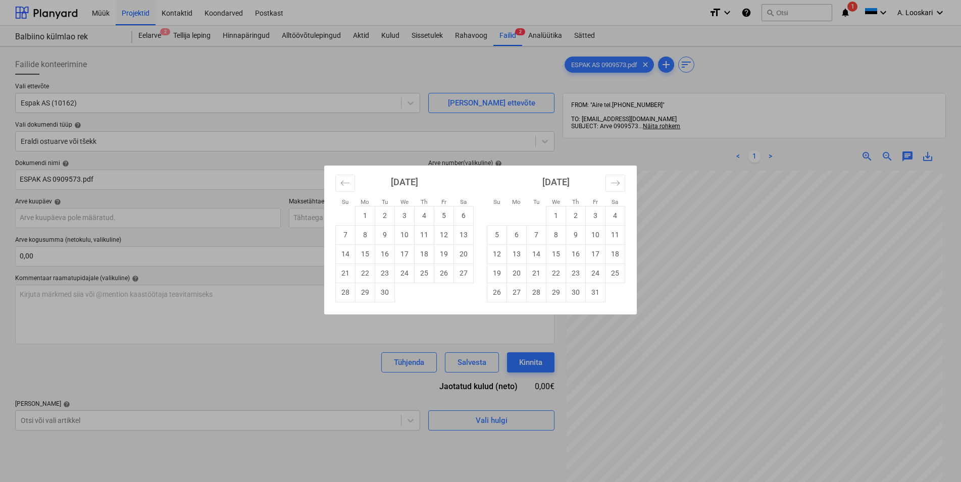
click at [193, 195] on div "Su Mo Tu We Th Fr Sa Su Mo Tu We Th Fr Sa [DATE] 1 2 3 4 5 6 7 8 9 10 11 12 13 …" at bounding box center [480, 241] width 961 height 482
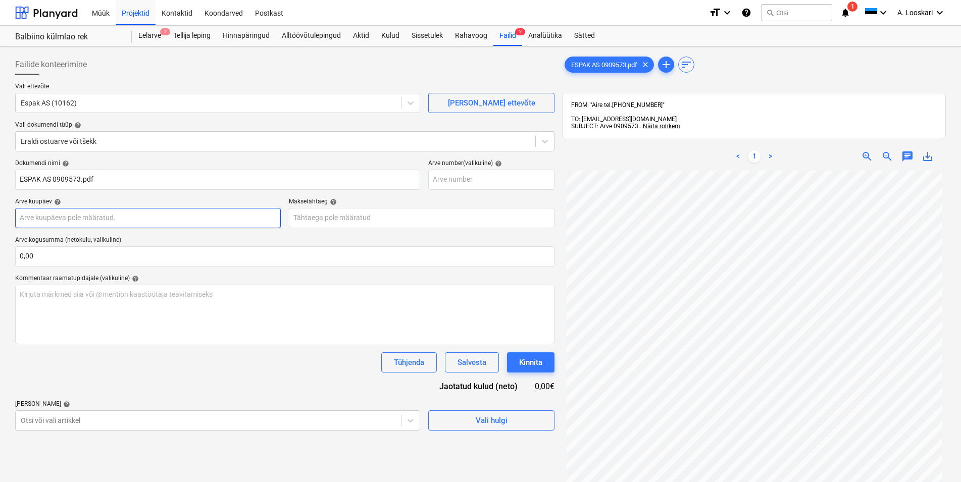
click at [181, 217] on input "text" at bounding box center [148, 218] width 266 height 20
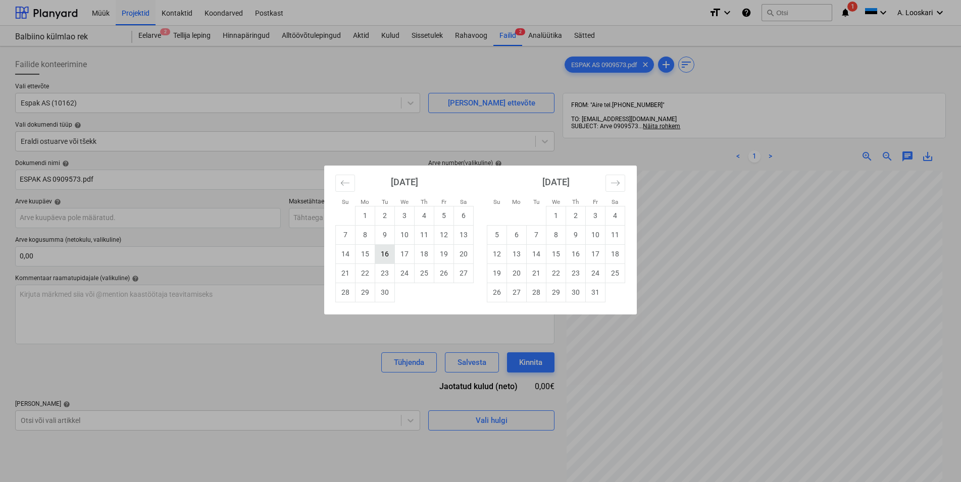
click at [386, 250] on td "16" at bounding box center [385, 253] width 20 height 19
type input "[DATE]"
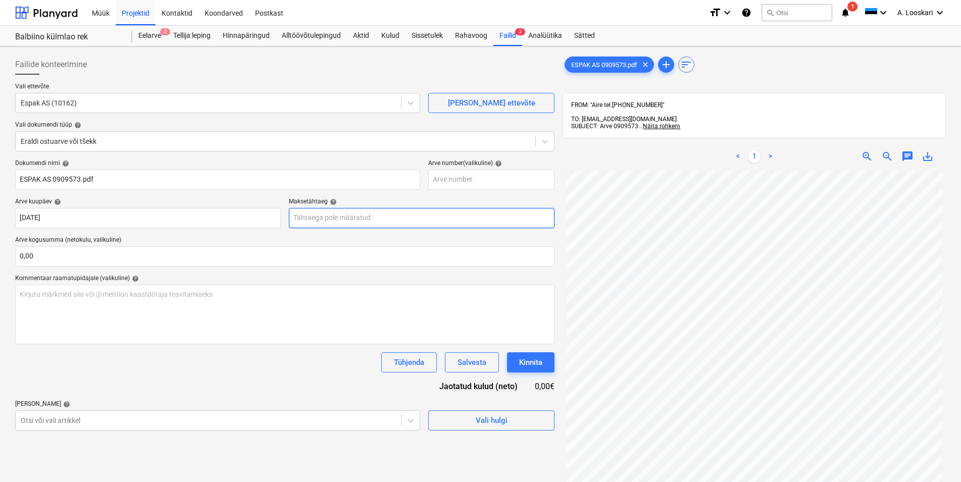
click at [357, 219] on input "text" at bounding box center [422, 218] width 266 height 20
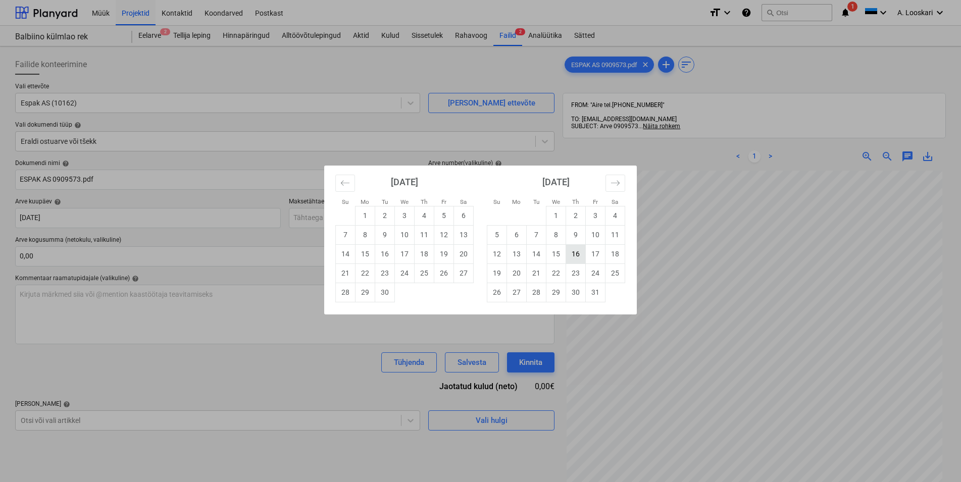
click at [574, 253] on td "16" at bounding box center [576, 253] width 20 height 19
type input "[DATE]"
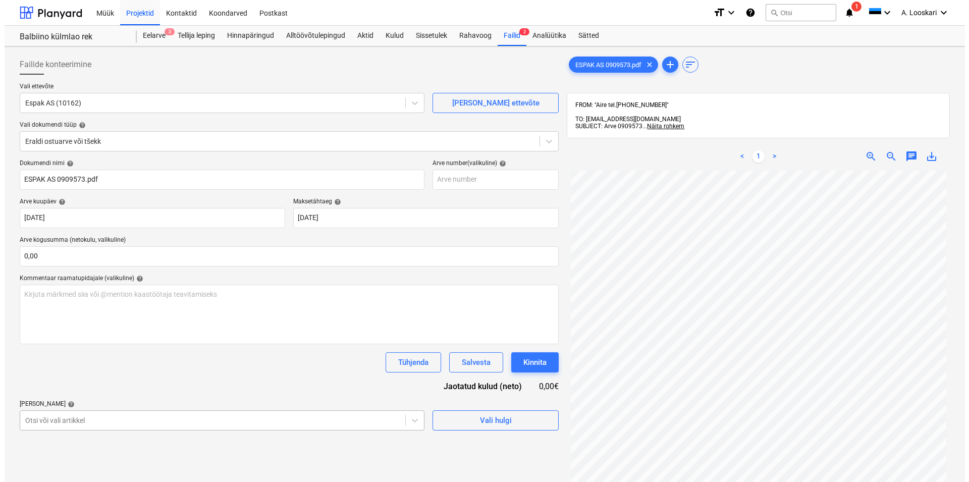
scroll to position [110, 0]
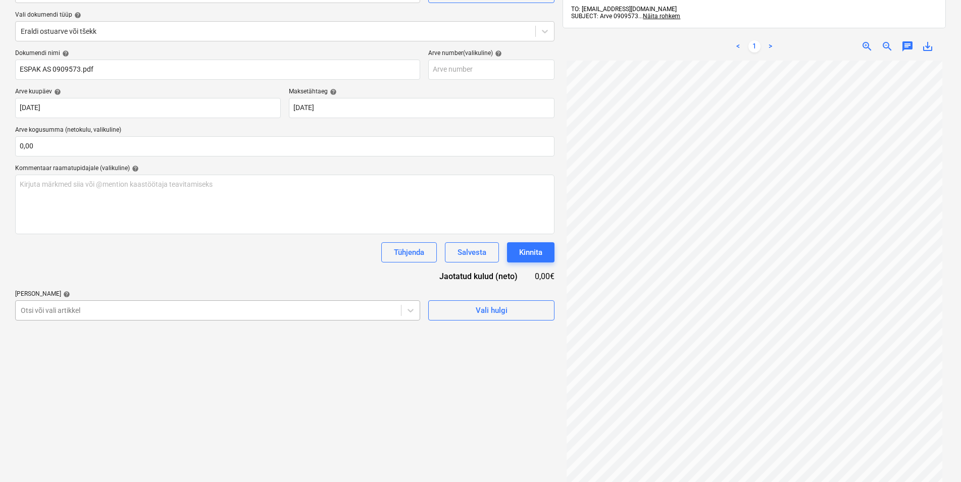
click at [101, 372] on body "Müük Projektid Kontaktid Koondarved Postkast format_size keyboard_arrow_down he…" at bounding box center [480, 131] width 961 height 482
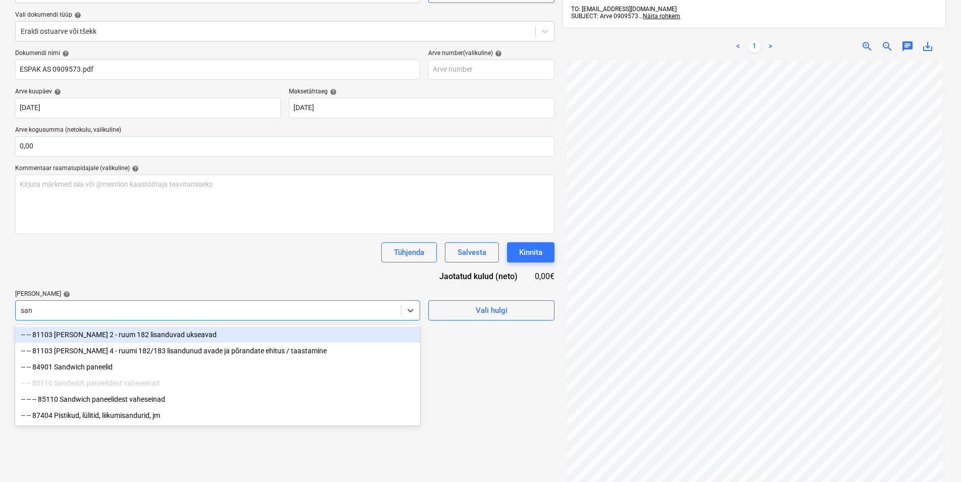
type input "sand"
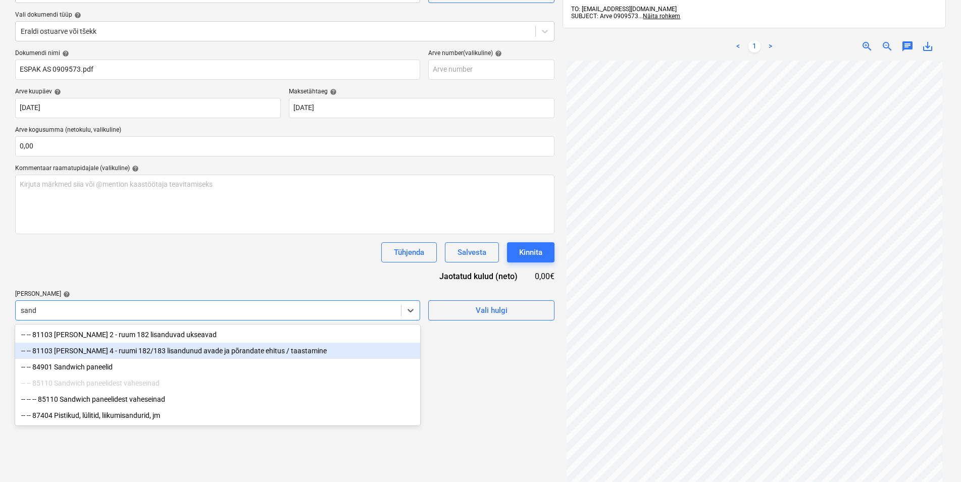
click at [132, 350] on div "-- -- 81103 [PERSON_NAME] 4 - ruumi 182/183 lisandunud avade ja põrandate ehitu…" at bounding box center [217, 351] width 405 height 16
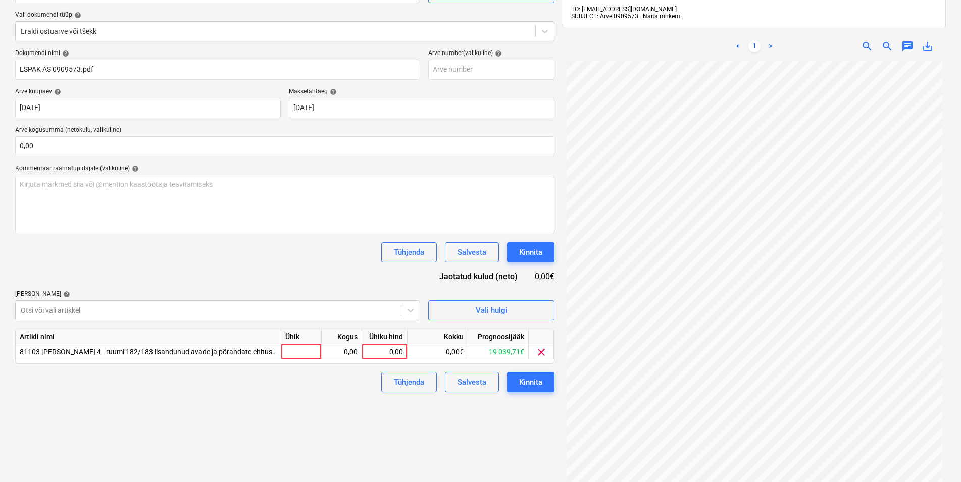
drag, startPoint x: 157, startPoint y: 271, endPoint x: 209, endPoint y: 336, distance: 83.3
click at [157, 272] on div "Dokumendi nimi help ESPAK AS 0909573.pdf Arve number (valikuline) help Arve kuu…" at bounding box center [284, 220] width 539 height 343
click at [300, 350] on div at bounding box center [301, 351] width 40 height 15
type input "kmpl"
click at [348, 350] on div "0,00" at bounding box center [342, 351] width 32 height 15
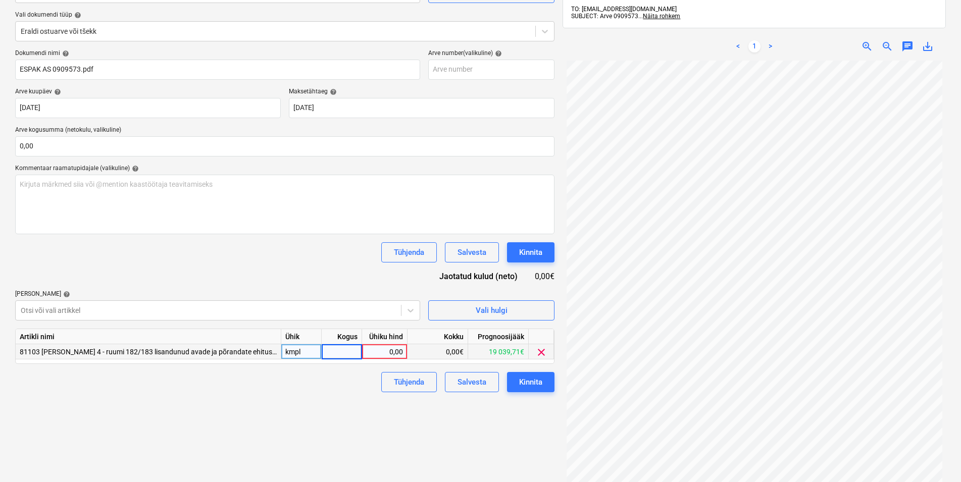
type input "1"
click at [375, 349] on div "0,00" at bounding box center [384, 351] width 37 height 15
type input "302,64"
drag, startPoint x: 287, startPoint y: 416, endPoint x: 400, endPoint y: 400, distance: 114.6
click at [290, 415] on div "Failide konteerimine Vali ettevõte Espak AS (10162) [PERSON_NAME] uus ettevõte …" at bounding box center [284, 229] width 547 height 578
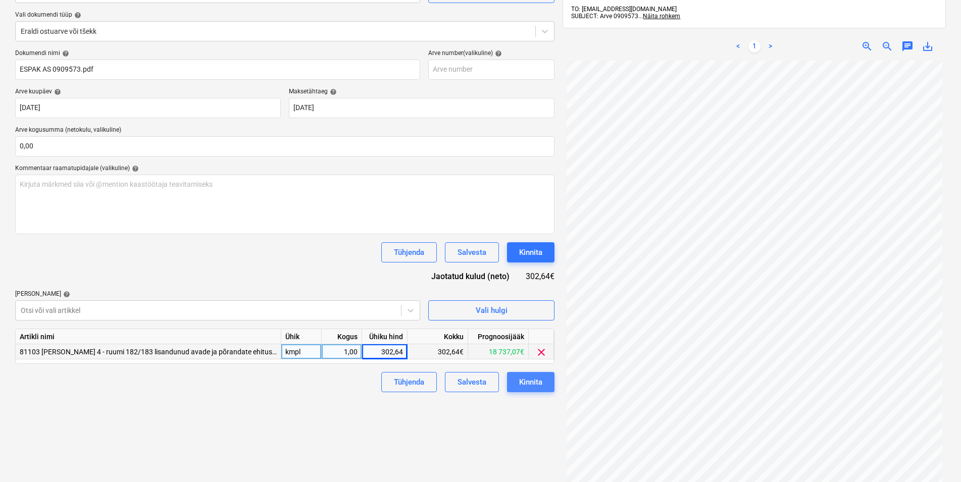
click at [527, 384] on div "Kinnita" at bounding box center [530, 382] width 23 height 13
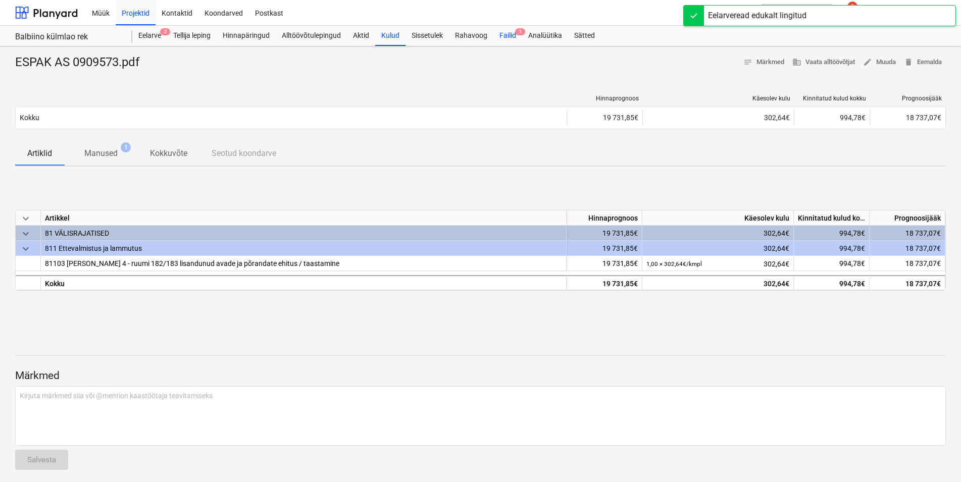
click at [509, 35] on div "Failid 1" at bounding box center [507, 36] width 29 height 20
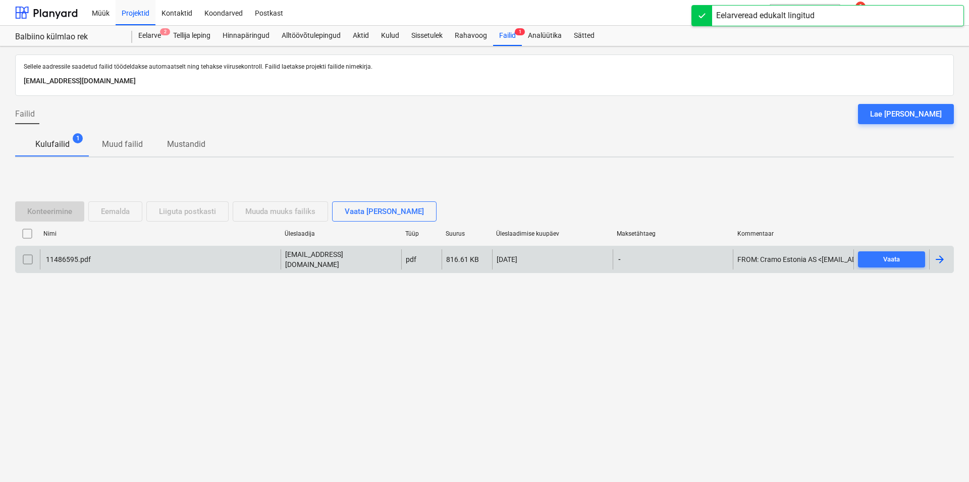
click at [71, 258] on div "11486595.pdf" at bounding box center [67, 259] width 46 height 8
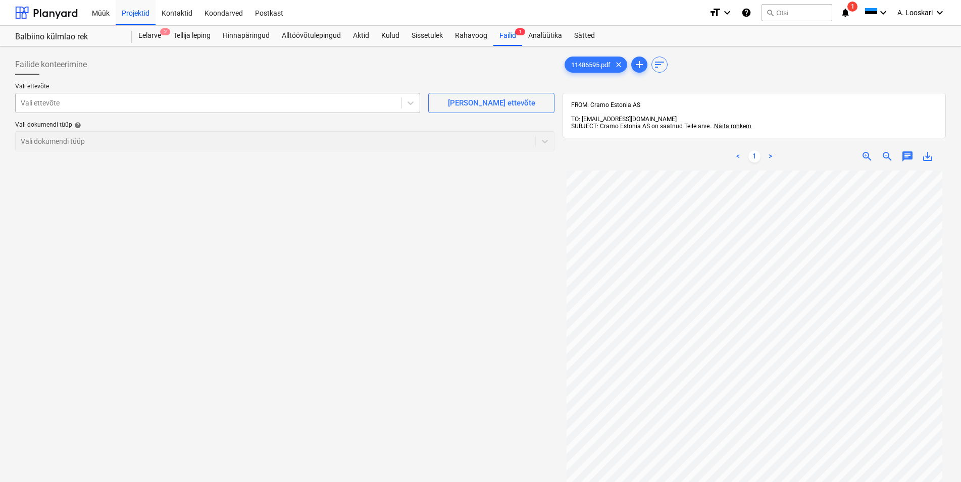
click at [138, 100] on div at bounding box center [208, 103] width 375 height 10
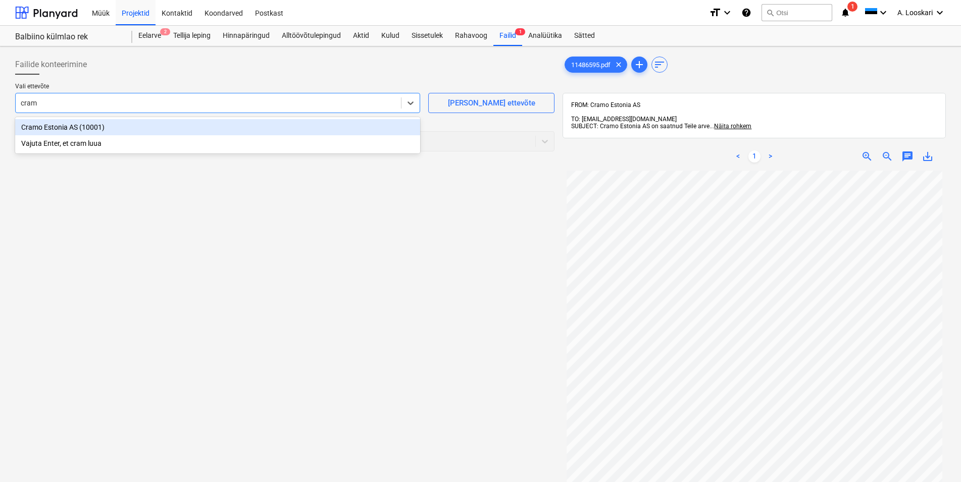
type input "cramo"
click at [139, 129] on div "Cramo Estonia AS (10001)" at bounding box center [217, 127] width 405 height 16
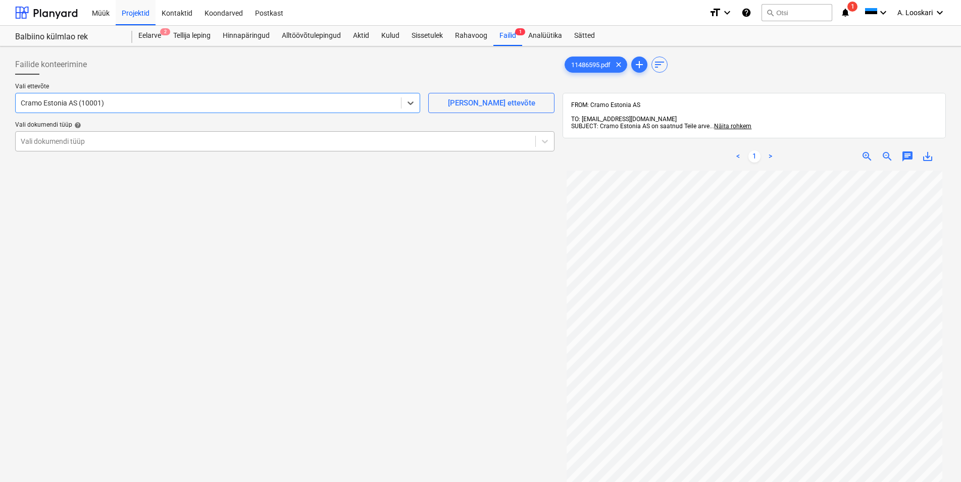
click at [117, 140] on div at bounding box center [275, 141] width 509 height 10
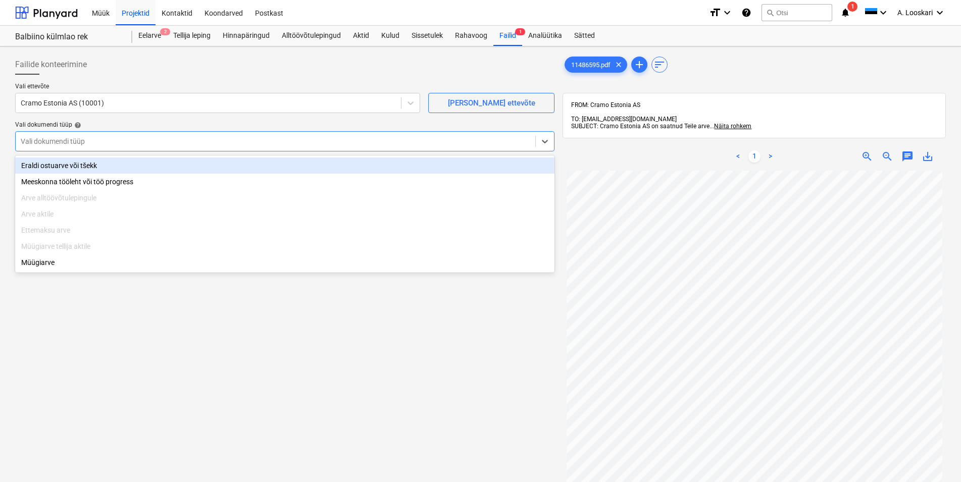
click at [126, 166] on div "Eraldi ostuarve või tšekk" at bounding box center [284, 166] width 539 height 16
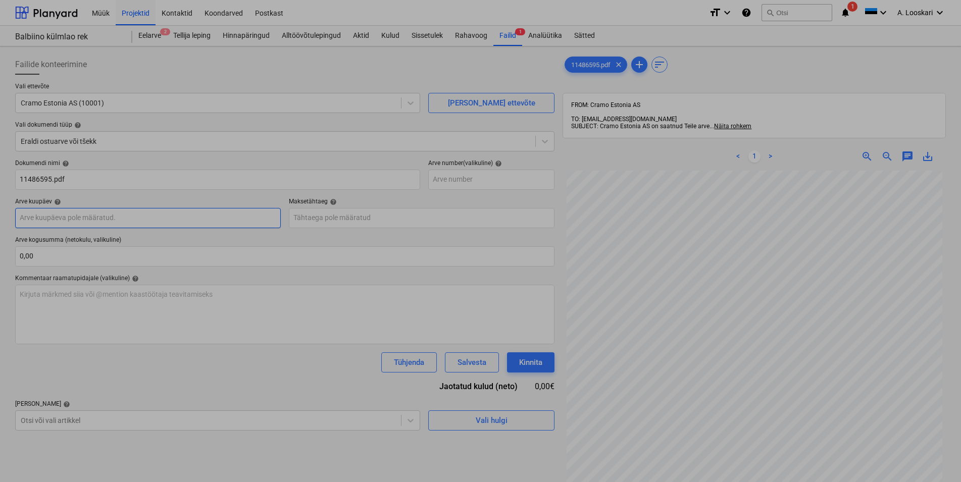
click at [131, 223] on input "text" at bounding box center [148, 218] width 266 height 20
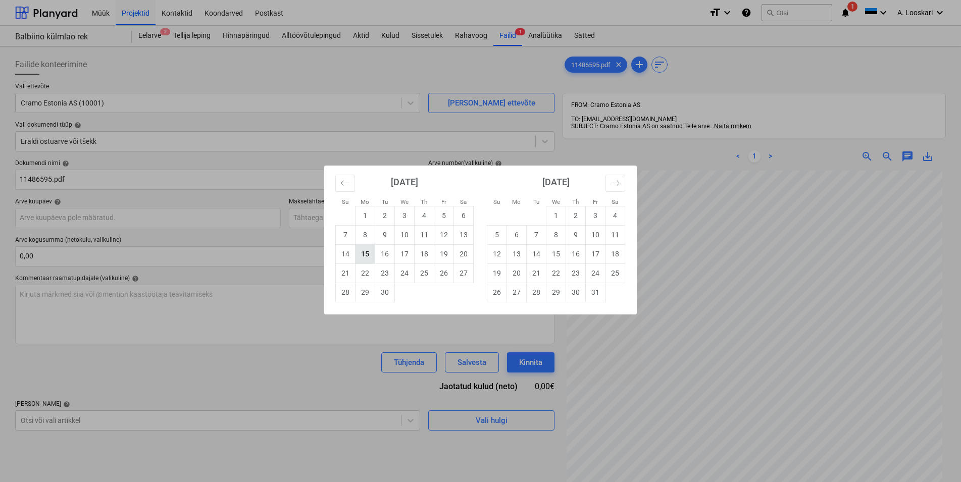
click at [364, 252] on td "15" at bounding box center [365, 253] width 20 height 19
type input "[DATE]"
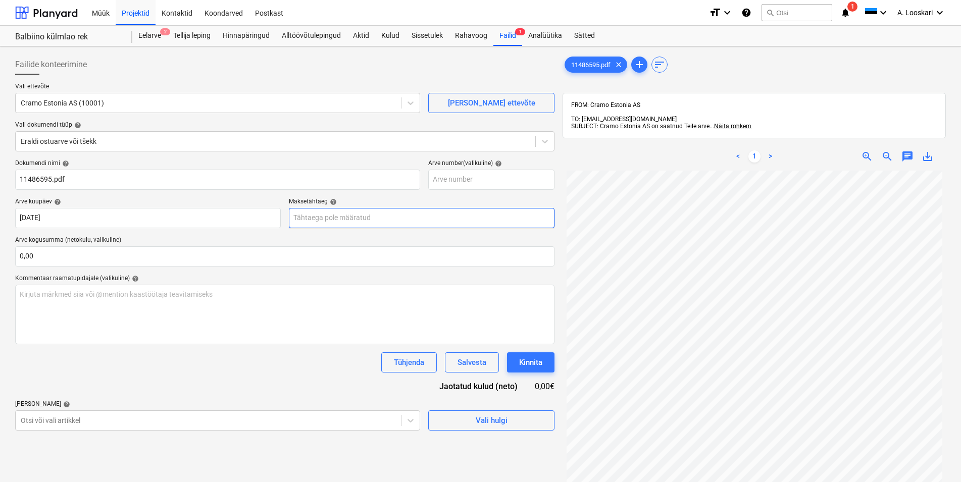
click at [344, 218] on input "text" at bounding box center [422, 218] width 266 height 20
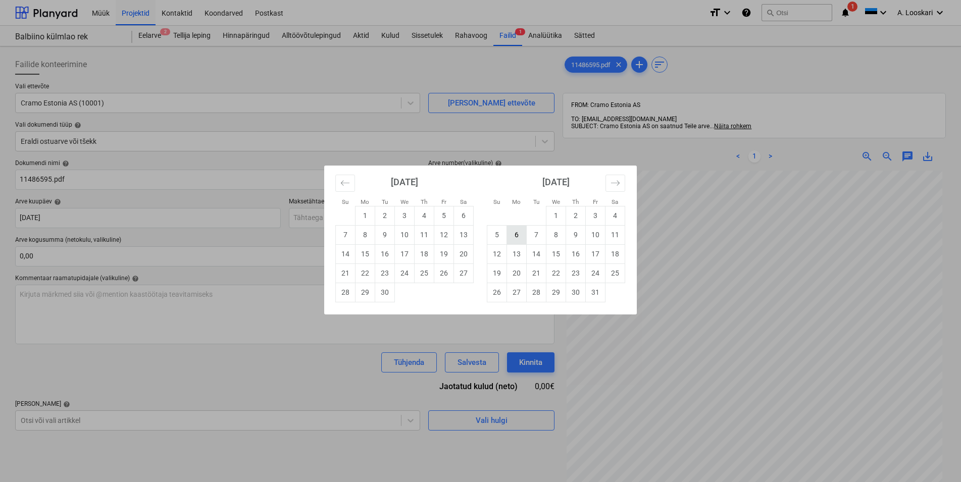
click at [517, 234] on td "6" at bounding box center [517, 234] width 20 height 19
type input "[DATE]"
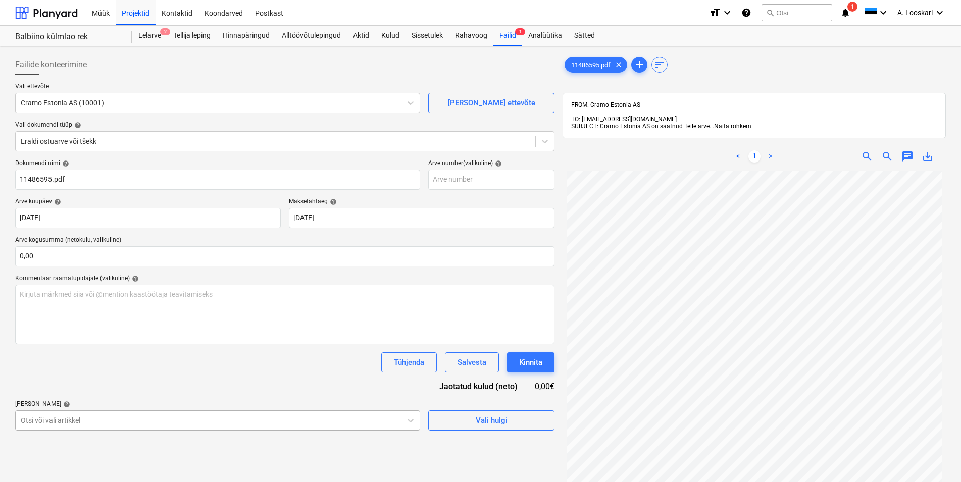
scroll to position [110, 0]
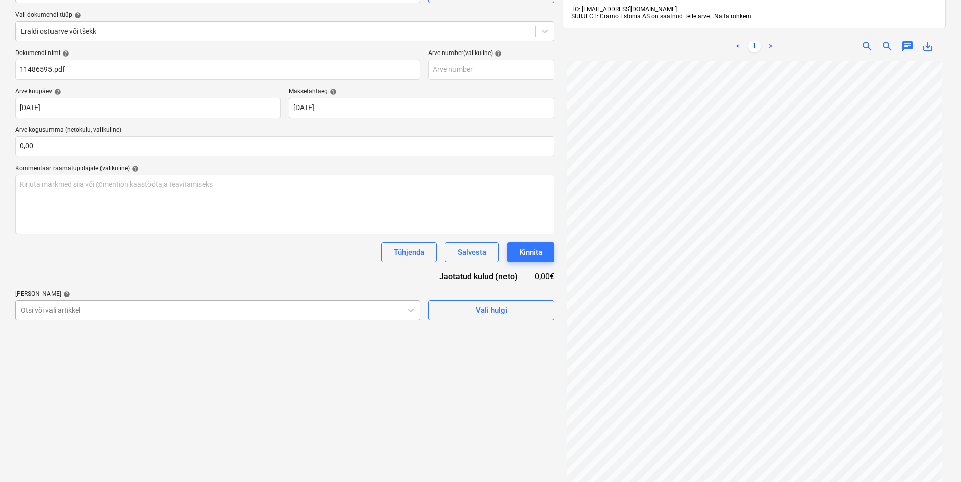
click at [109, 372] on body "Müük Projektid Kontaktid Koondarved Postkast format_size keyboard_arrow_down he…" at bounding box center [480, 131] width 961 height 482
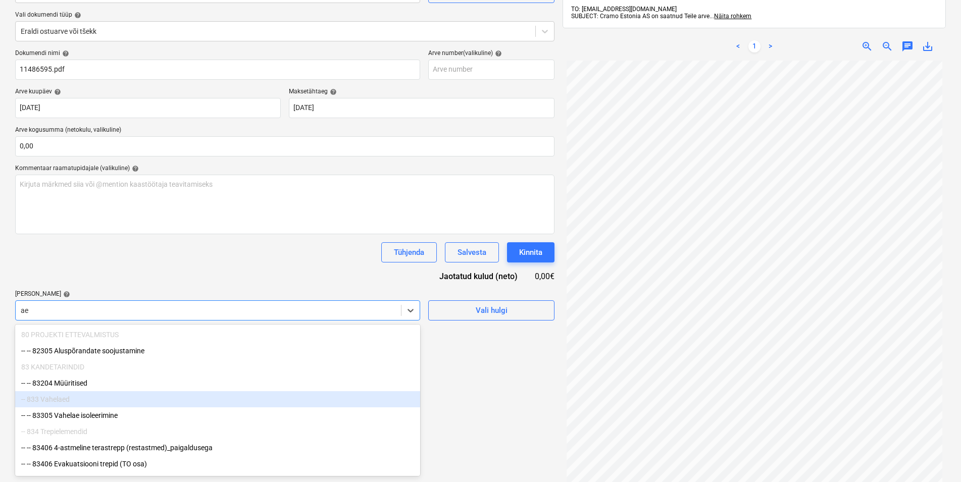
type input "a"
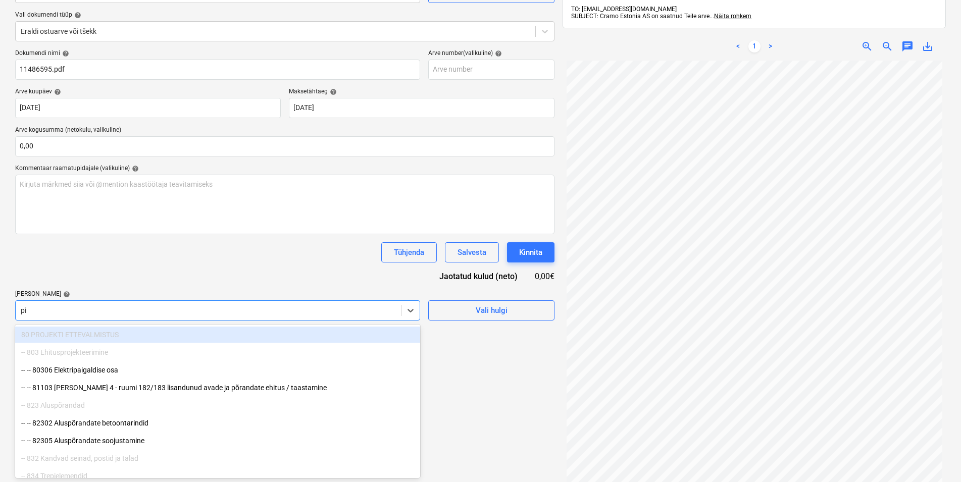
type input "pii"
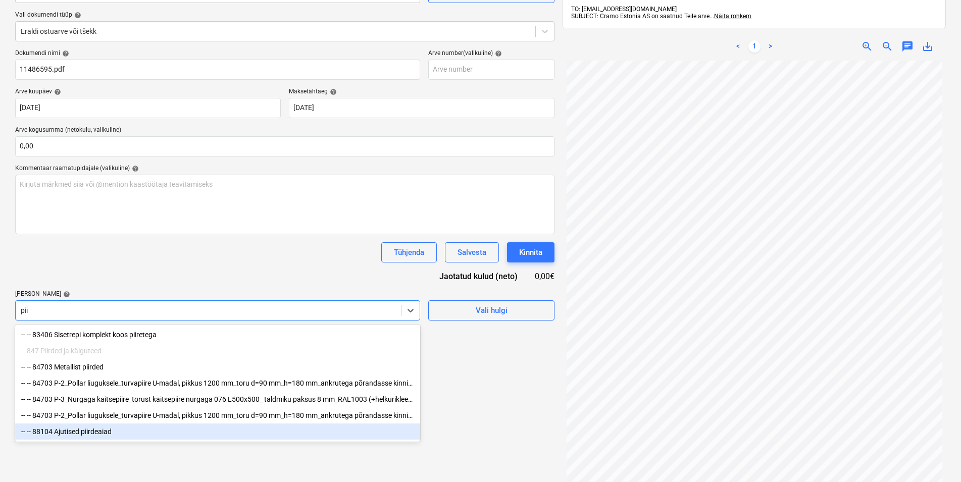
click at [109, 434] on div "-- -- 88104 Ajutised piirdeaiad" at bounding box center [217, 432] width 405 height 16
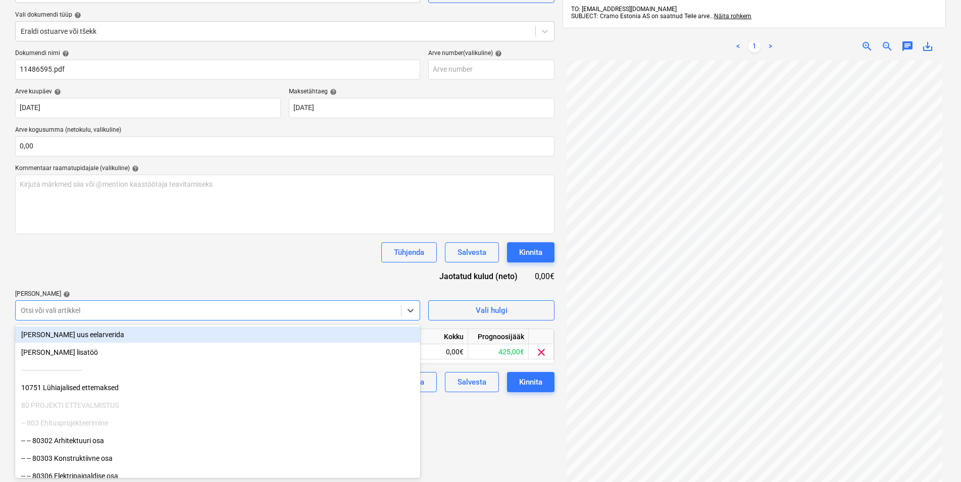
drag, startPoint x: 291, startPoint y: 258, endPoint x: 341, endPoint y: 296, distance: 63.0
click at [294, 261] on div "Tühjenda Salvesta Kinnita" at bounding box center [284, 252] width 539 height 20
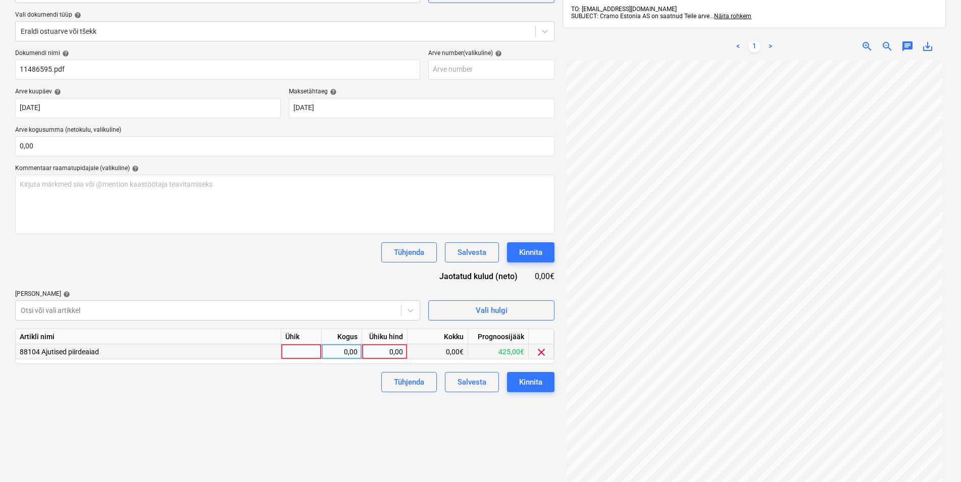
click at [311, 351] on div at bounding box center [301, 351] width 40 height 15
type input "kmpl"
click at [351, 351] on div "0,00" at bounding box center [342, 351] width 32 height 15
type input "1"
click at [382, 350] on div "0,00" at bounding box center [384, 351] width 37 height 15
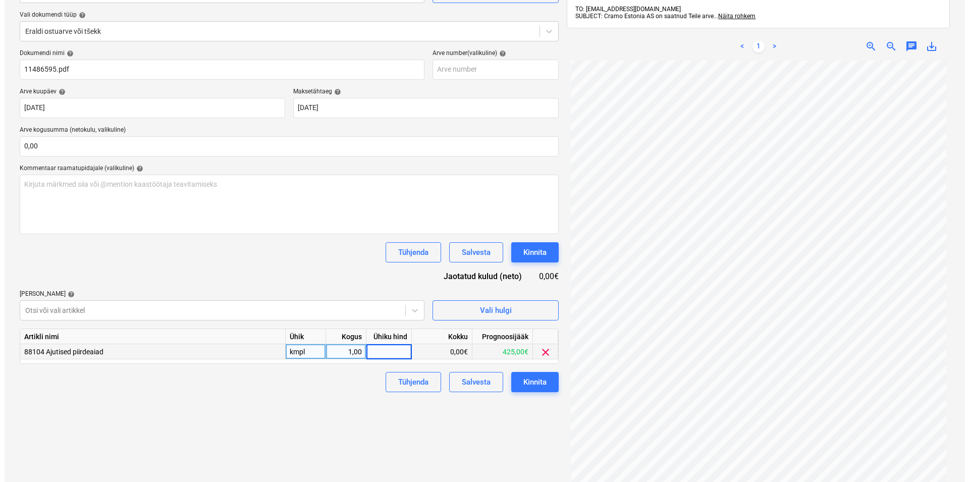
scroll to position [88, 0]
type input "18,9"
click at [324, 411] on div "Failide konteerimine Vali ettevõte Cramo Estonia AS (10001) [PERSON_NAME] uus e…" at bounding box center [284, 229] width 547 height 578
click at [528, 378] on div "Kinnita" at bounding box center [530, 382] width 23 height 13
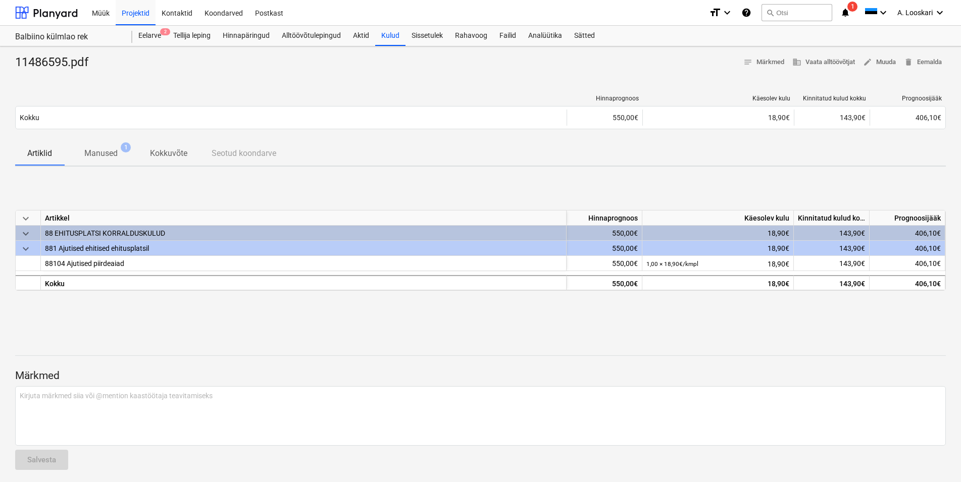
click at [108, 152] on p "Manused" at bounding box center [100, 153] width 33 height 12
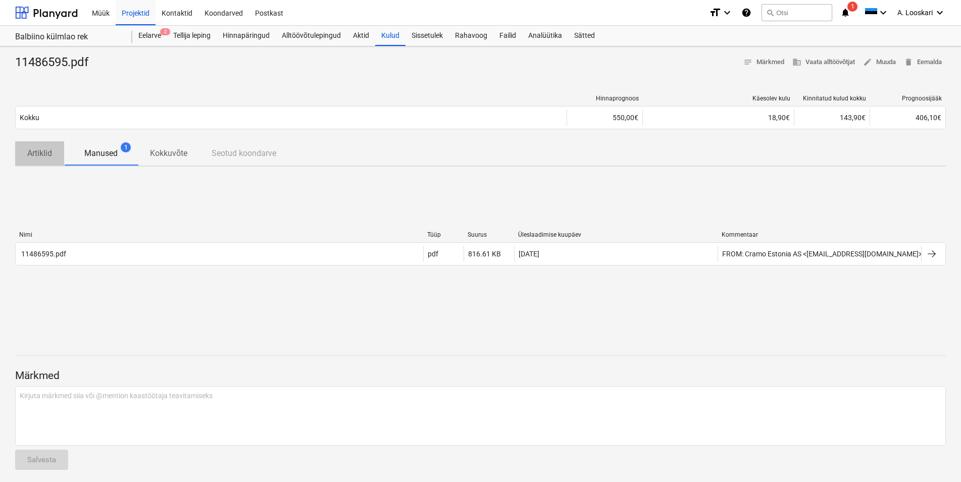
click at [34, 152] on p "Artiklid" at bounding box center [39, 153] width 25 height 12
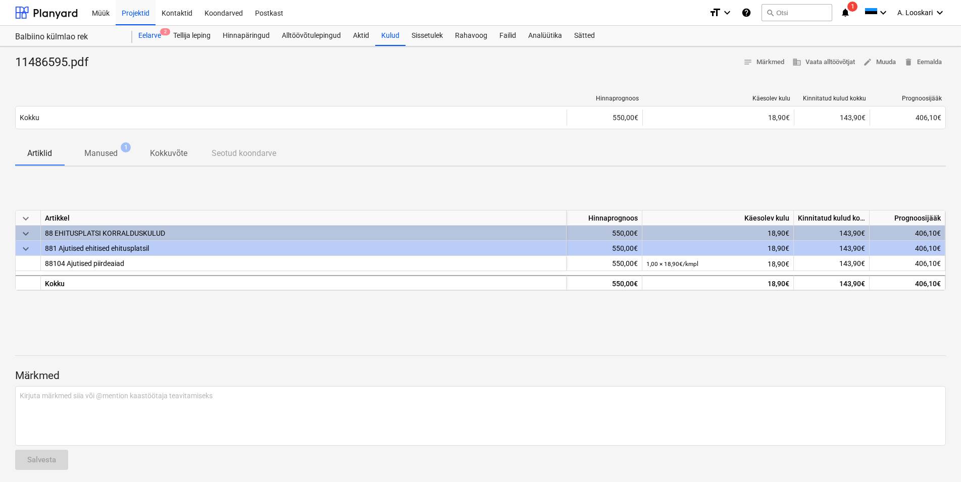
click at [148, 34] on div "Eelarve 2" at bounding box center [149, 36] width 35 height 20
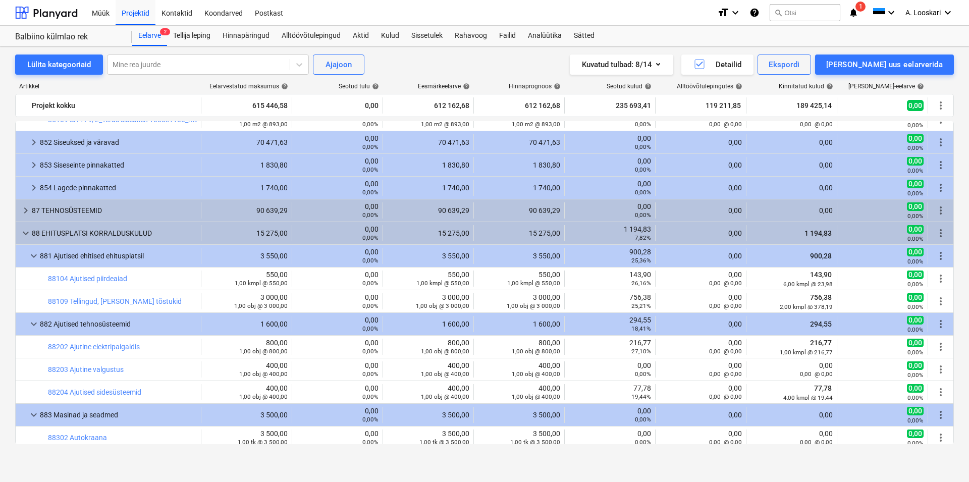
scroll to position [819, 0]
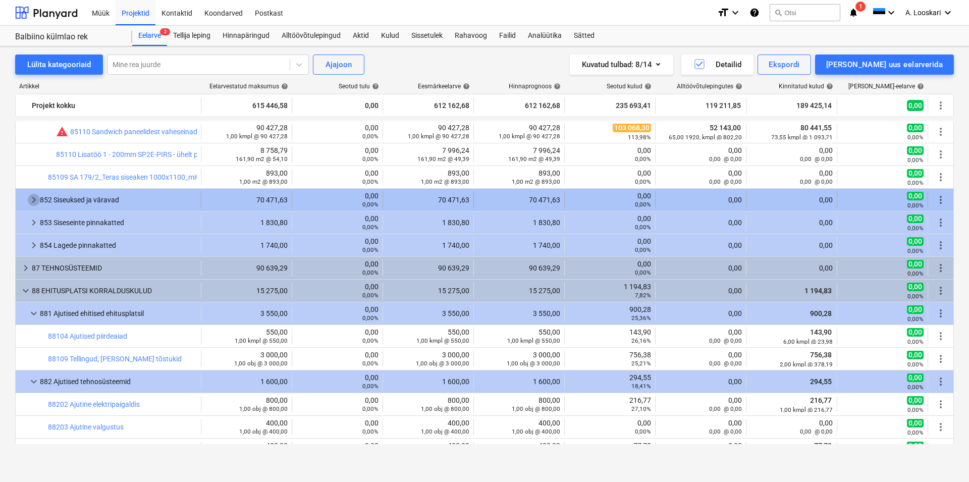
click at [34, 198] on span "keyboard_arrow_right" at bounding box center [34, 200] width 12 height 12
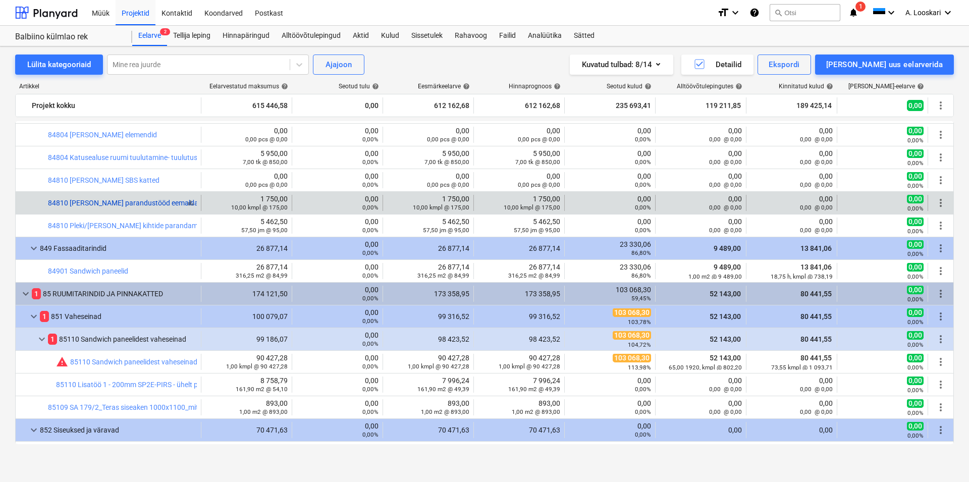
scroll to position [531, 0]
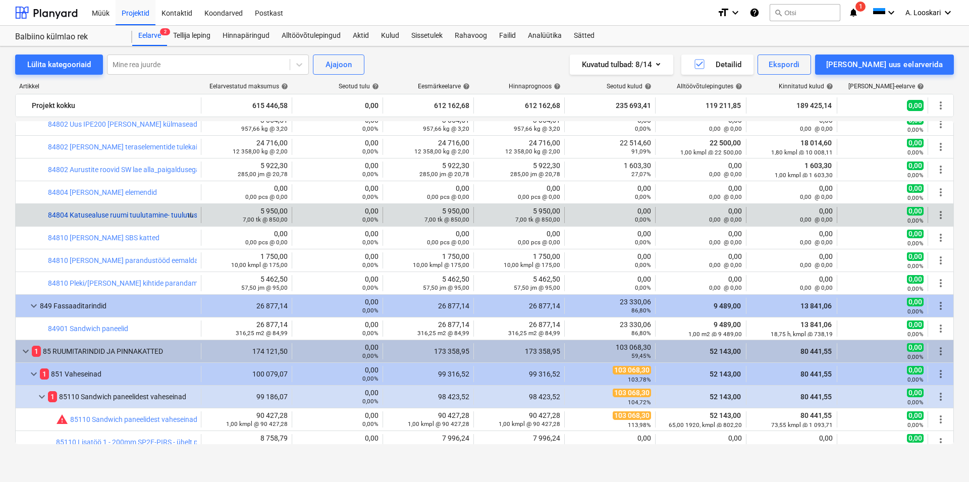
click at [160, 215] on link "84804 Katusealuse ruumi tuulutamine- tuulutuskorstnad kõrgema [PERSON_NAME] (tu…" at bounding box center [243, 215] width 391 height 8
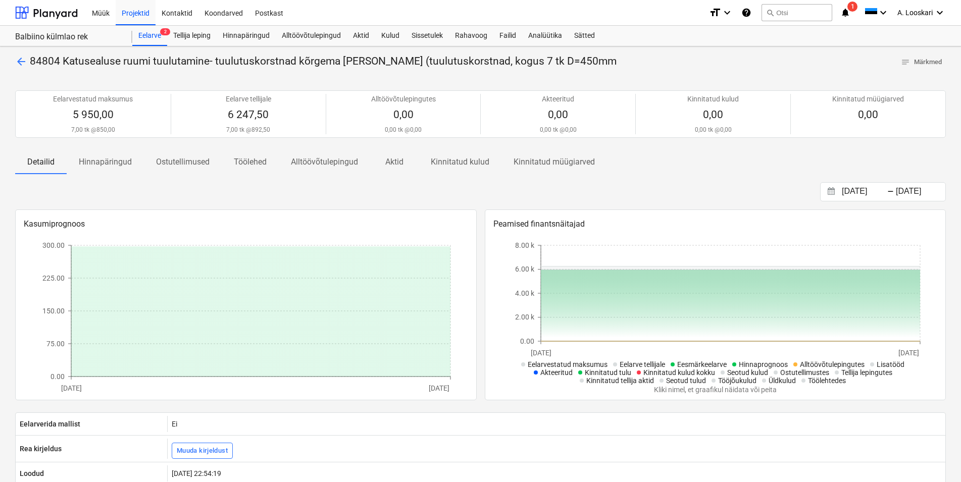
click at [20, 61] on span "arrow_back" at bounding box center [21, 62] width 12 height 12
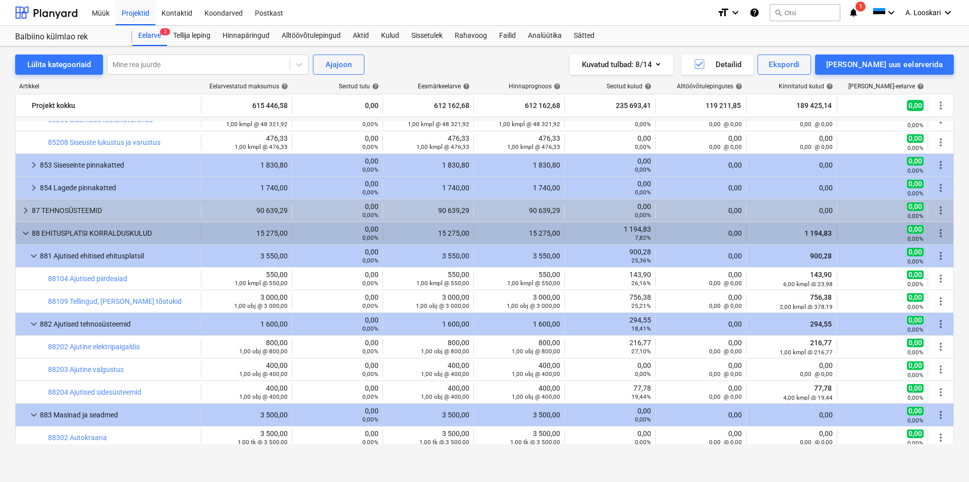
scroll to position [830, 0]
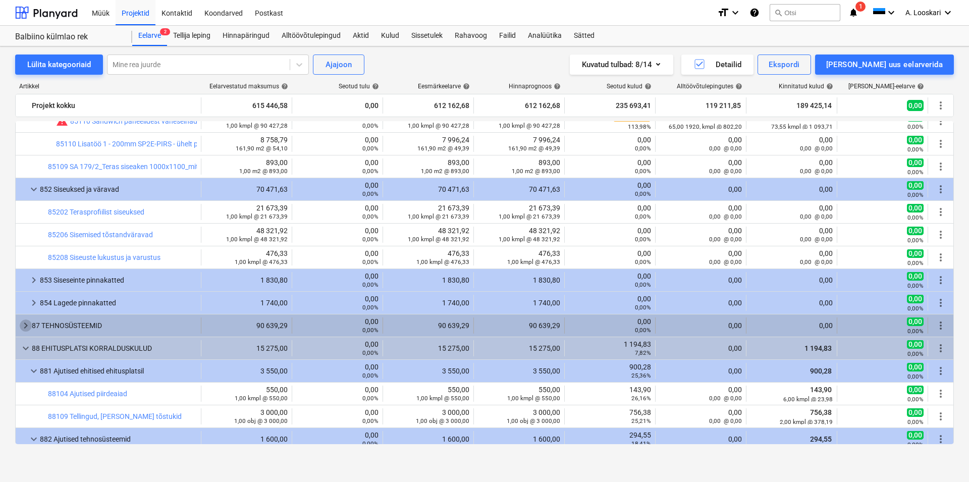
click at [24, 325] on span "keyboard_arrow_right" at bounding box center [26, 326] width 12 height 12
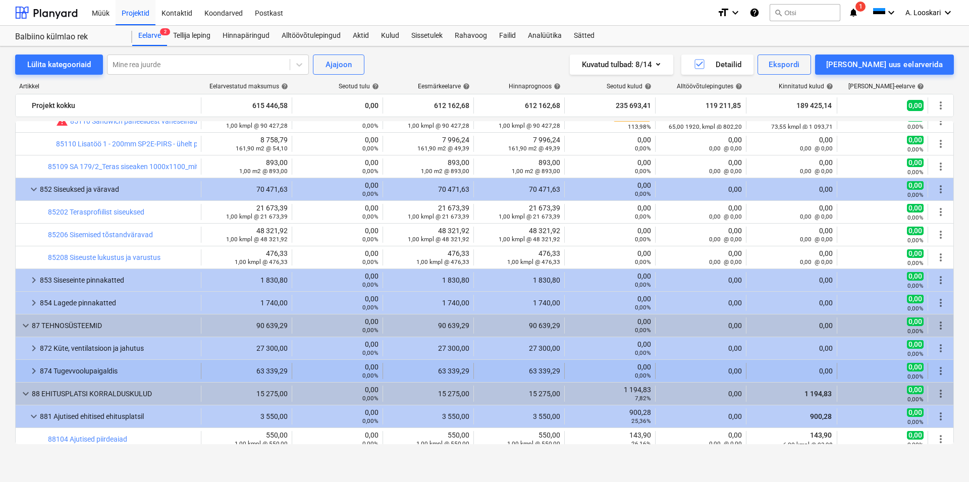
click at [33, 369] on span "keyboard_arrow_right" at bounding box center [34, 371] width 12 height 12
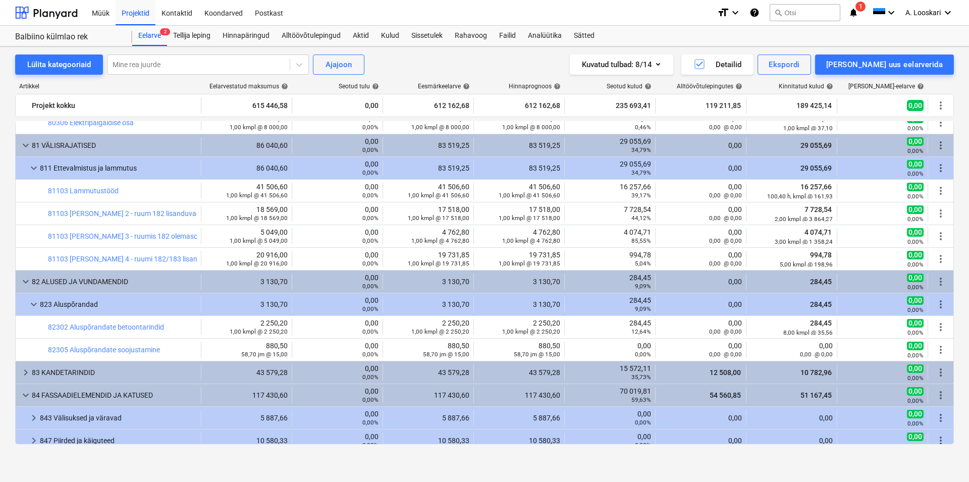
scroll to position [0, 0]
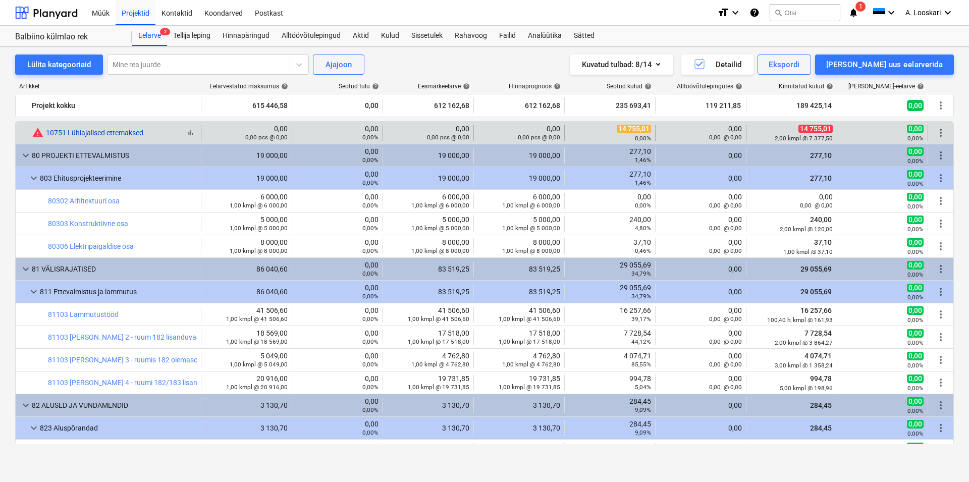
click at [123, 132] on link "10751 Lühiajalised ettemaksed" at bounding box center [94, 133] width 97 height 8
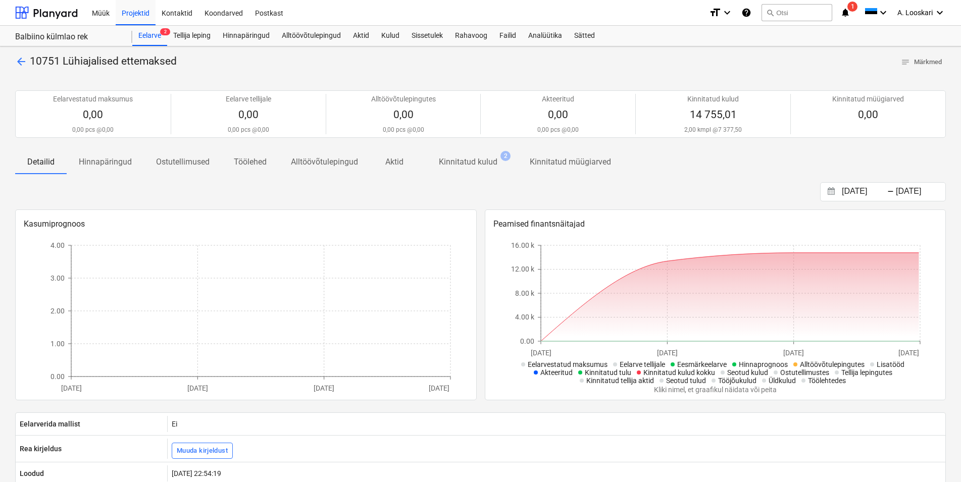
click at [461, 160] on p "Kinnitatud kulud" at bounding box center [468, 162] width 59 height 12
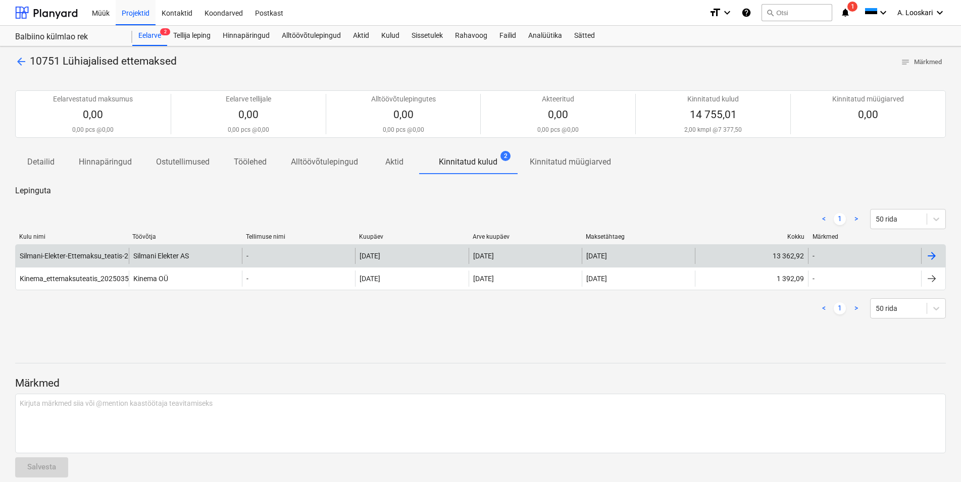
click at [99, 254] on div "Silmani-Elekter-Ettemaksu_teatis-250424981-1.pdf" at bounding box center [100, 256] width 160 height 8
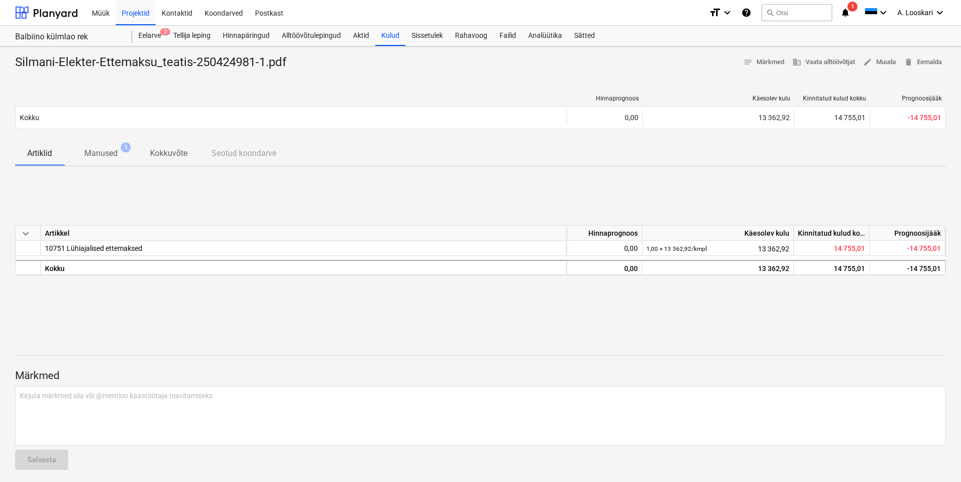
click at [105, 151] on p "Manused" at bounding box center [100, 153] width 33 height 12
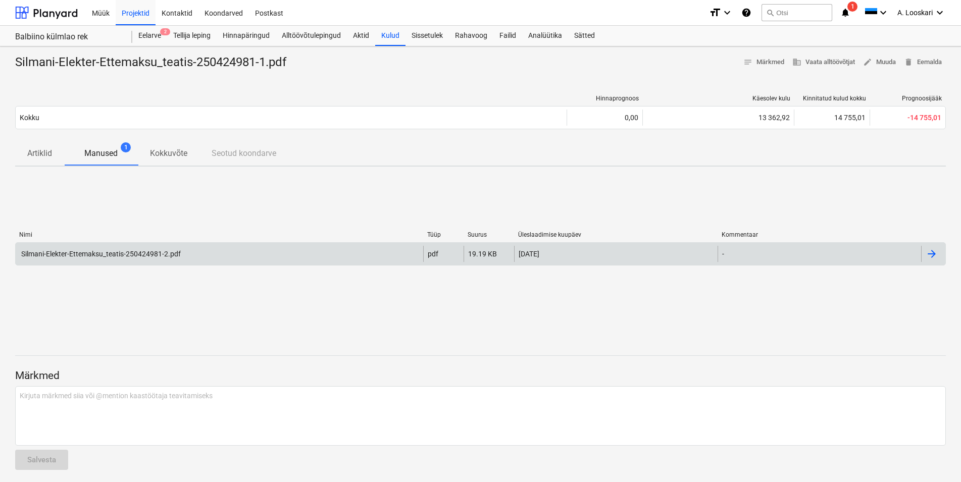
click at [116, 253] on div "Silmani-Elekter-Ettemaksu_teatis-250424981-2.pdf" at bounding box center [100, 254] width 161 height 8
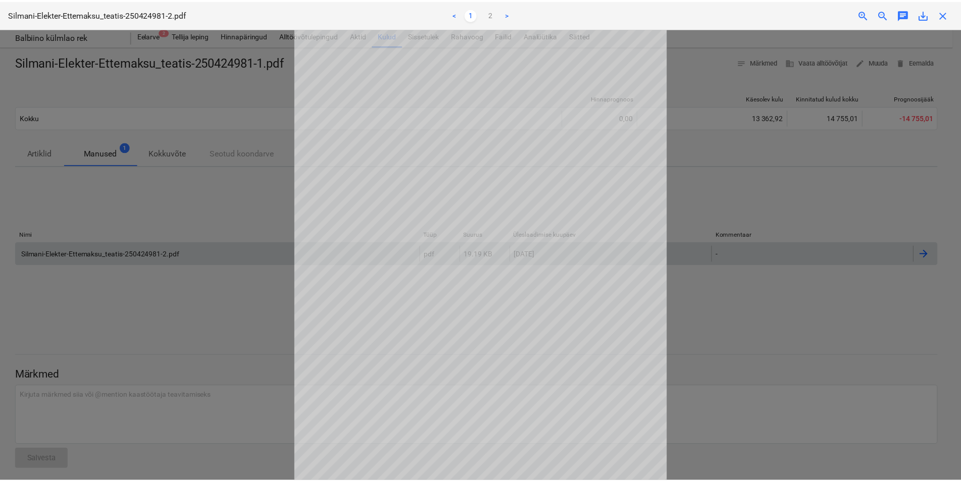
scroll to position [80, 0]
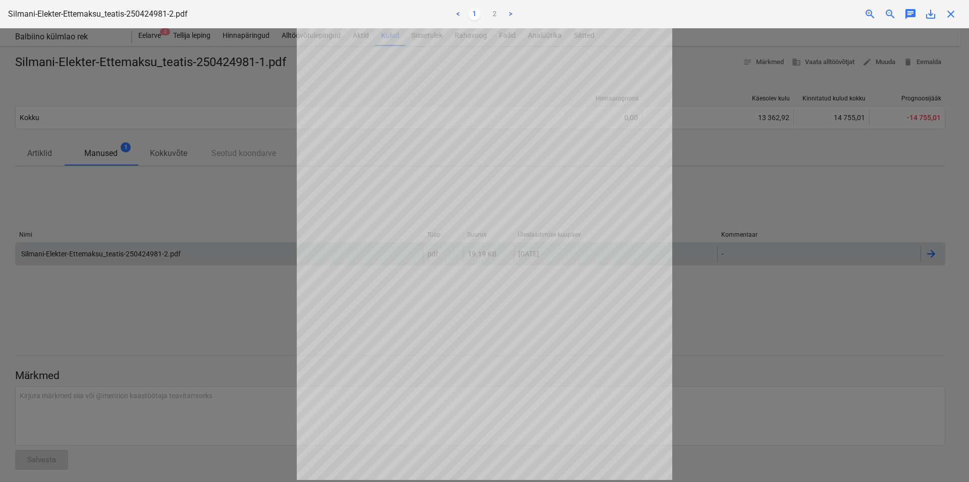
click at [714, 155] on div at bounding box center [484, 255] width 969 height 454
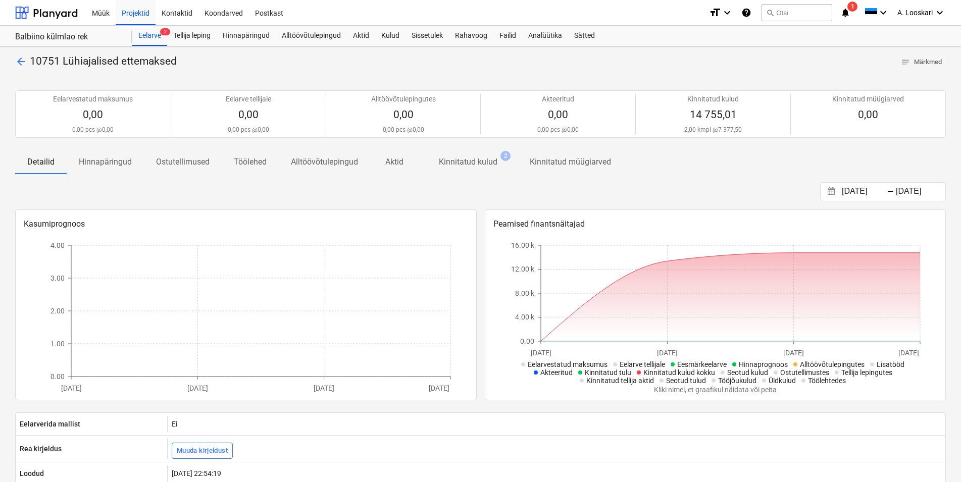
click at [18, 61] on span "arrow_back" at bounding box center [21, 62] width 12 height 12
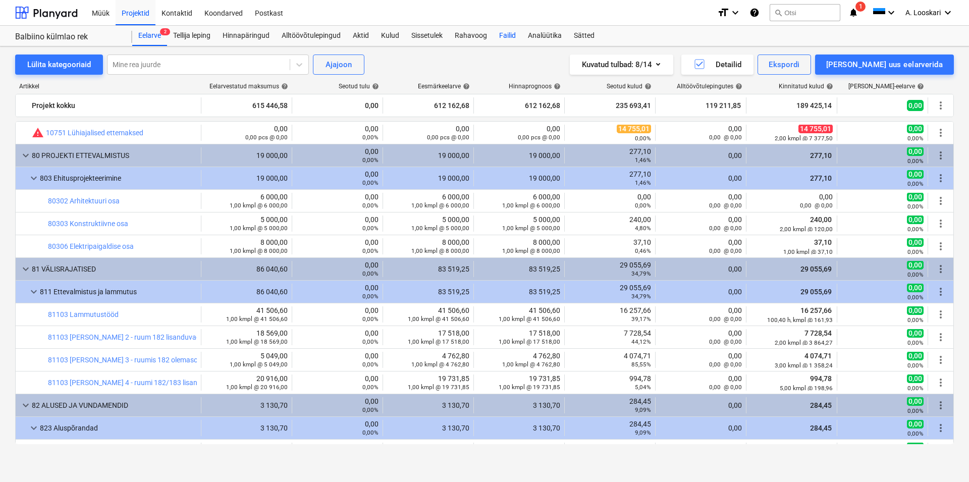
click at [509, 31] on div "Failid" at bounding box center [507, 36] width 29 height 20
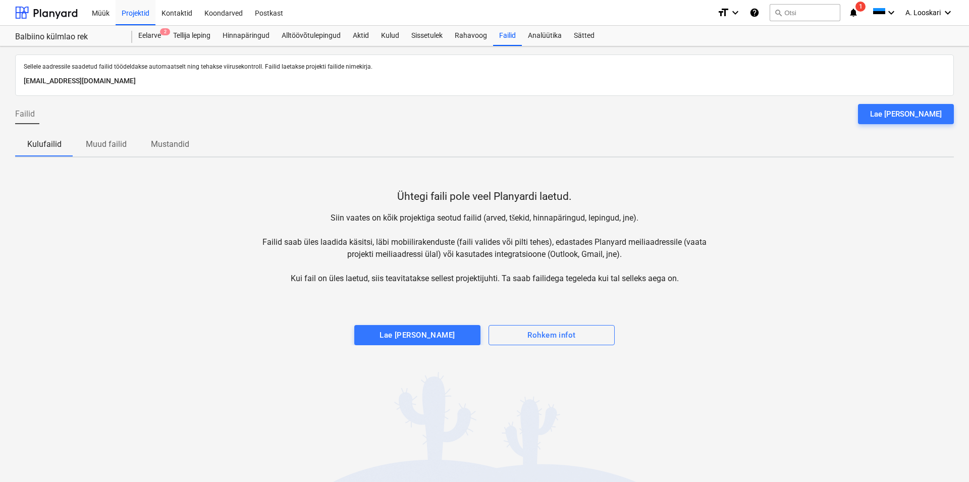
drag, startPoint x: 916, startPoint y: 112, endPoint x: 835, endPoint y: 117, distance: 81.4
click at [915, 113] on div "Lae [PERSON_NAME]" at bounding box center [906, 114] width 72 height 13
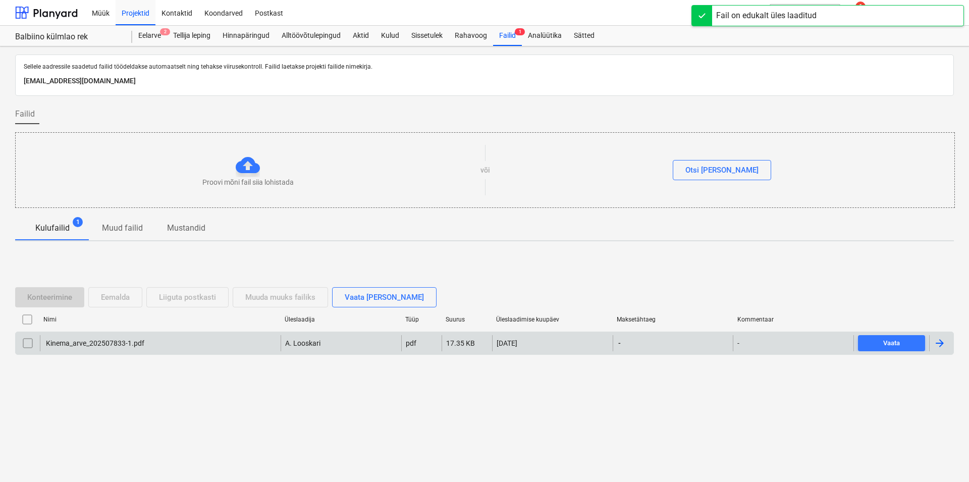
click at [92, 340] on div "Kinema_arve_202507833-1.pdf" at bounding box center [94, 343] width 100 height 8
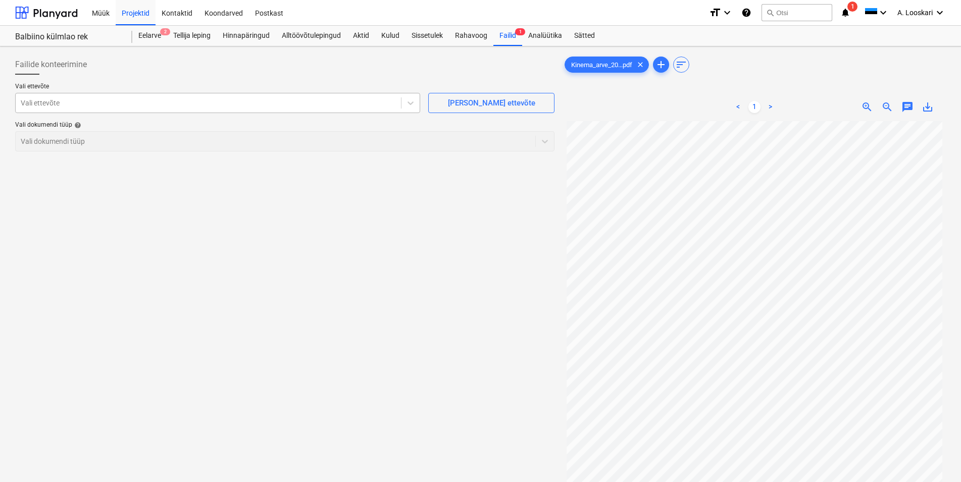
click at [53, 102] on div at bounding box center [208, 103] width 375 height 10
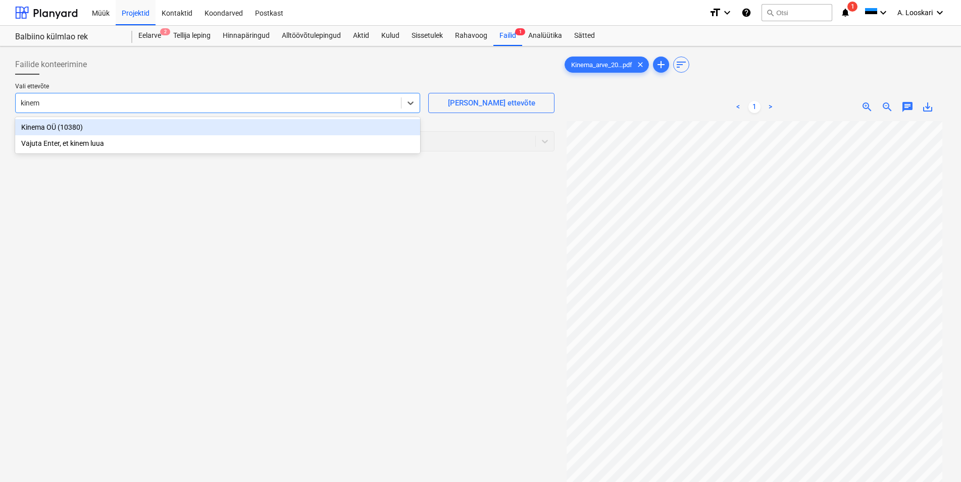
type input "kinema"
click at [61, 125] on div "Kinema OÜ (10380)" at bounding box center [217, 127] width 405 height 16
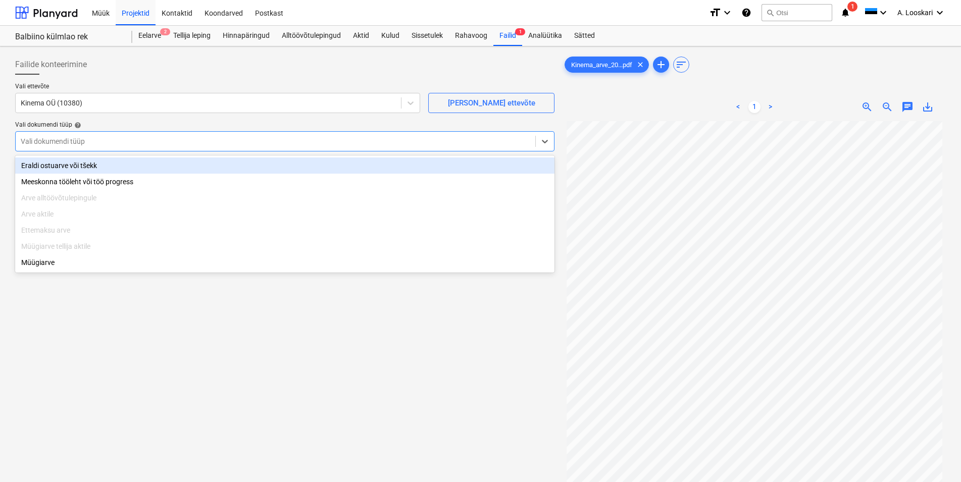
click at [60, 140] on div at bounding box center [275, 141] width 509 height 10
click at [60, 165] on div "Eraldi ostuarve või tšekk" at bounding box center [284, 166] width 539 height 16
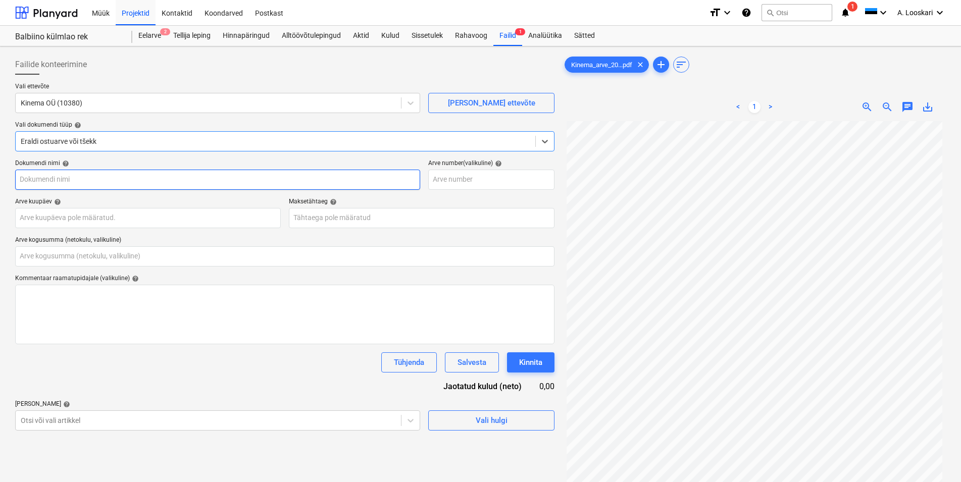
type input "Kinema_arve_202507833-1.pdf"
type input "0,00"
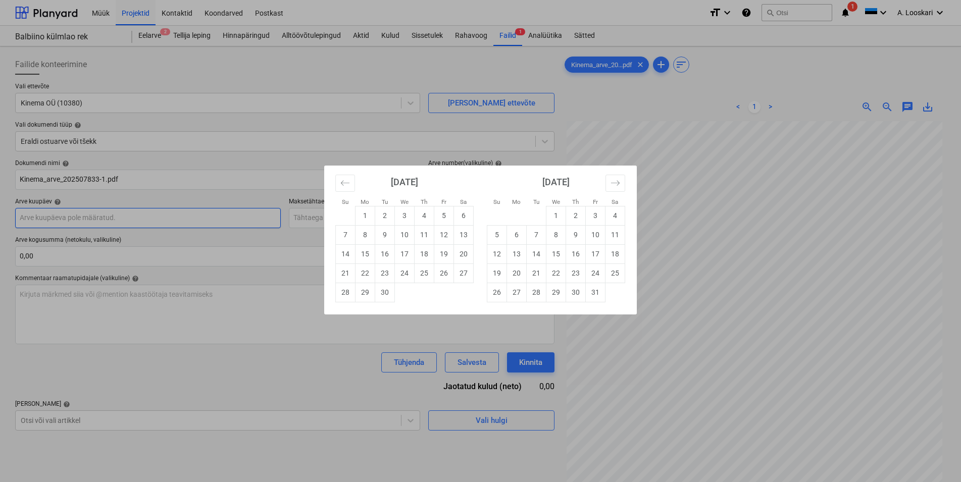
click at [72, 216] on input "text" at bounding box center [148, 218] width 266 height 20
click at [369, 254] on td "15" at bounding box center [365, 253] width 20 height 19
type input "[DATE]"
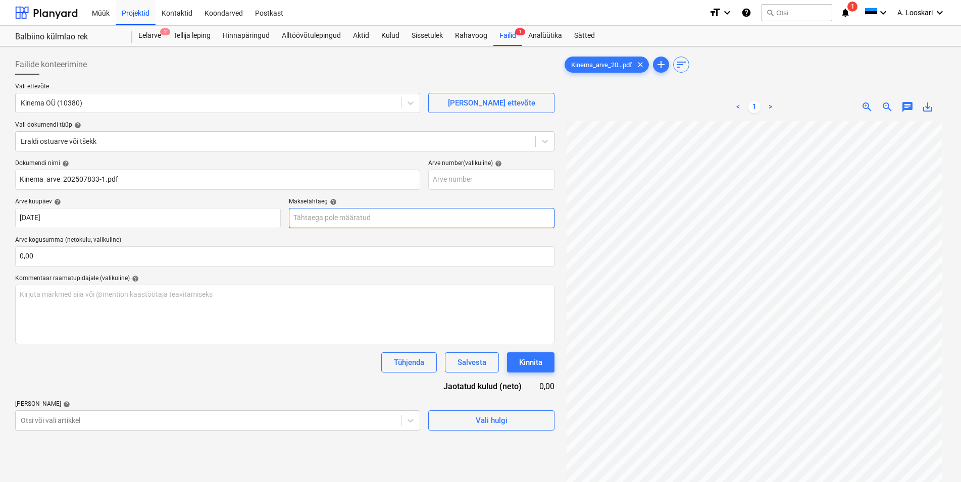
click at [373, 213] on input "text" at bounding box center [422, 218] width 266 height 20
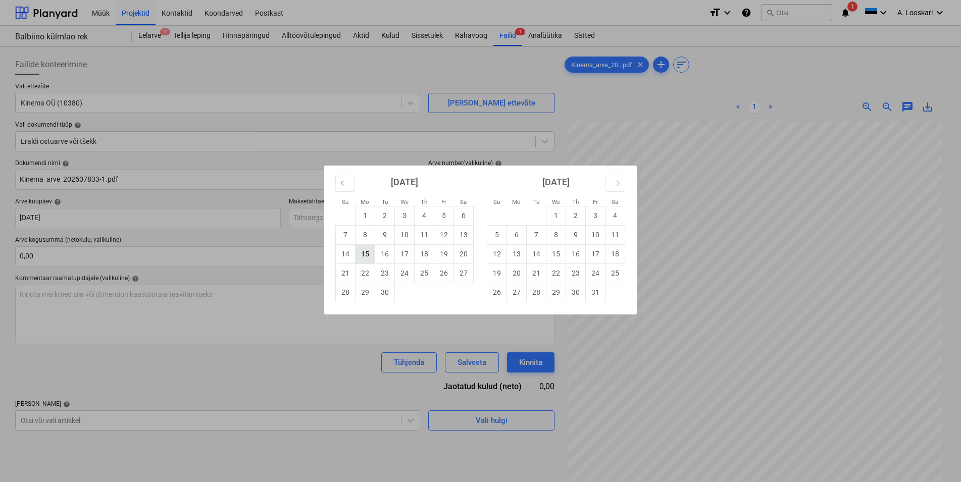
click at [367, 252] on td "15" at bounding box center [365, 253] width 20 height 19
type input "[DATE]"
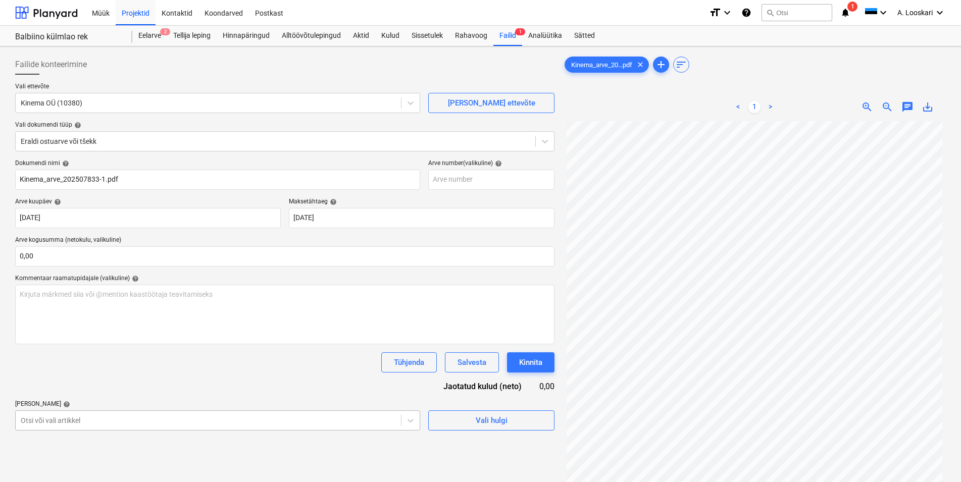
scroll to position [106, 0]
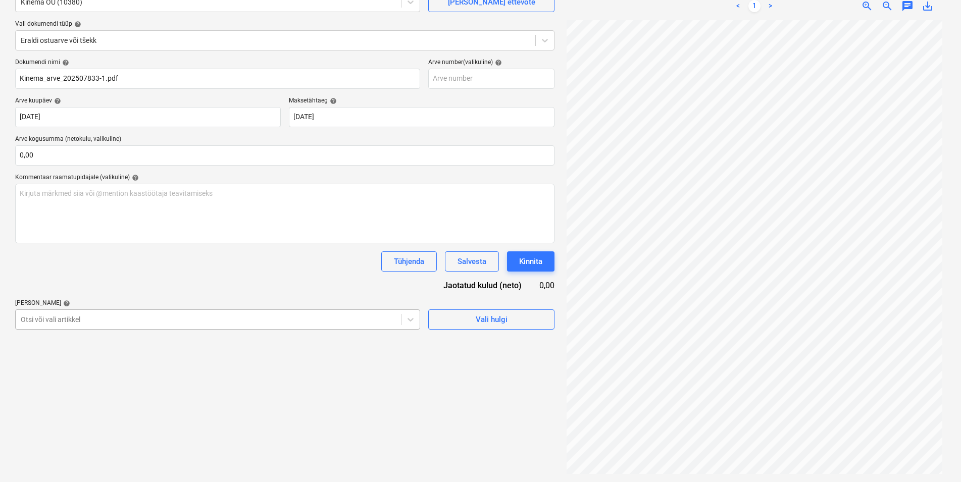
click at [84, 381] on body "Müük Projektid Kontaktid Koondarved Postkast format_size keyboard_arrow_down he…" at bounding box center [480, 140] width 961 height 482
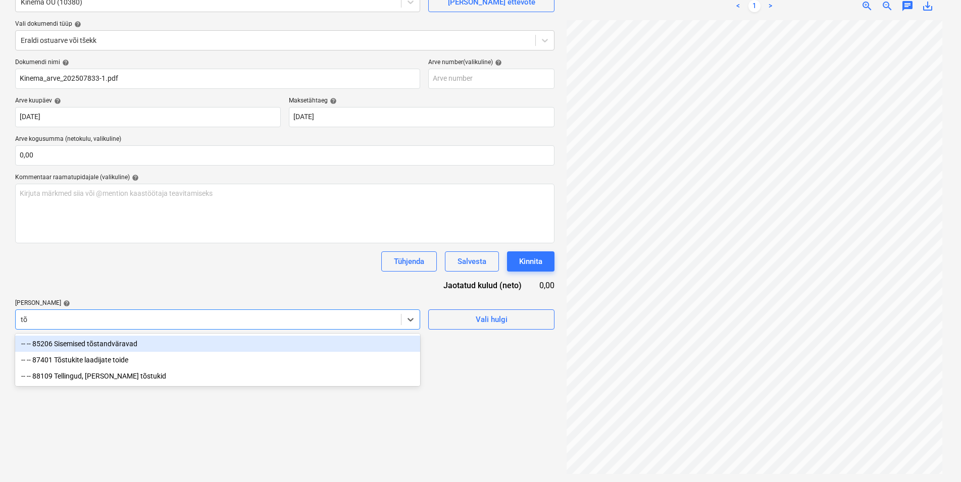
scroll to position [101, 0]
type input "tõst"
click at [132, 344] on div "-- -- 85206 Sisemised tõstandväravad" at bounding box center [217, 344] width 405 height 16
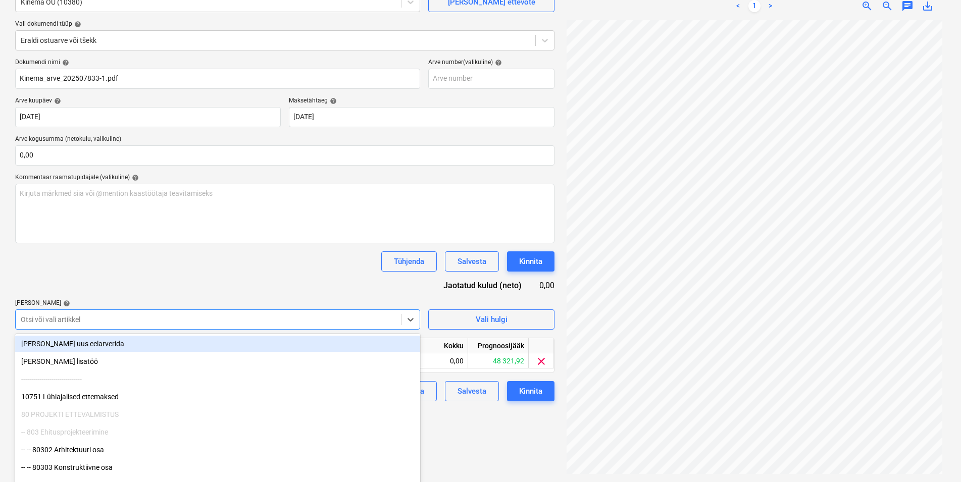
click at [159, 260] on div "Tühjenda Salvesta Kinnita" at bounding box center [284, 261] width 539 height 20
